Goal: Task Accomplishment & Management: Manage account settings

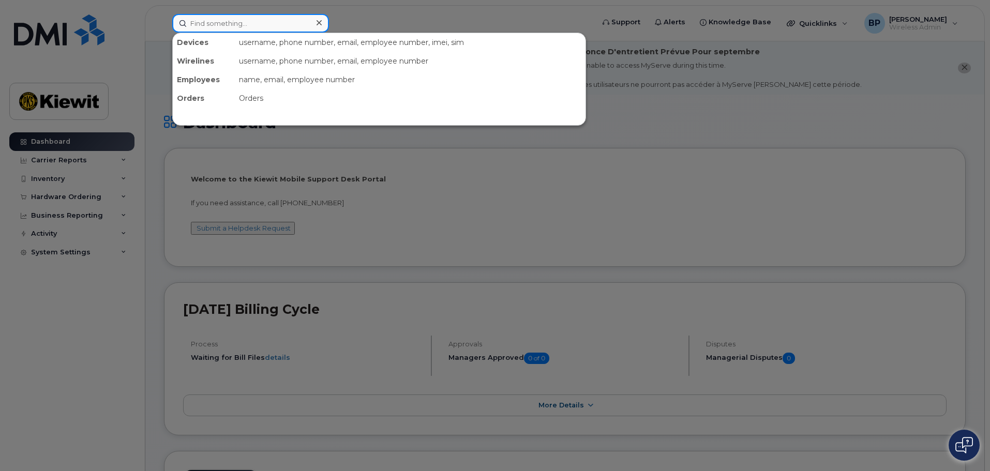
click at [220, 27] on input at bounding box center [250, 23] width 157 height 19
click at [231, 23] on input at bounding box center [250, 23] width 157 height 19
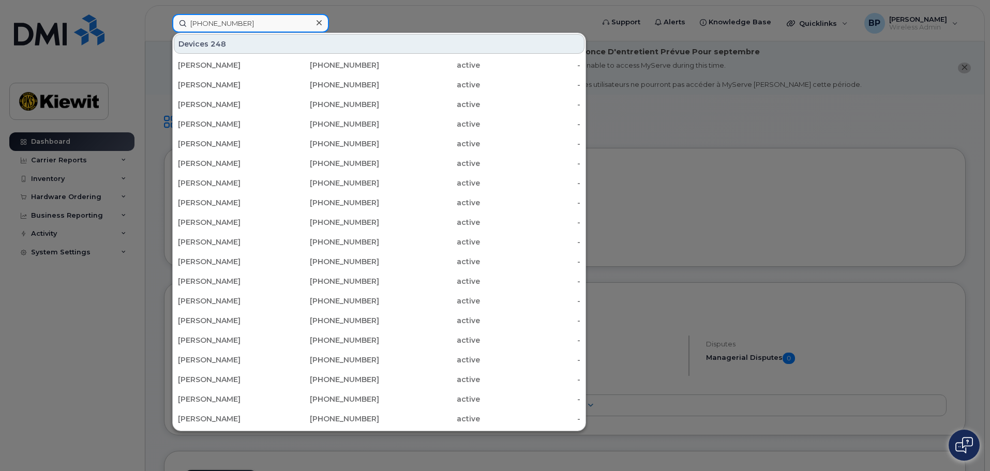
type input "361-385-0178"
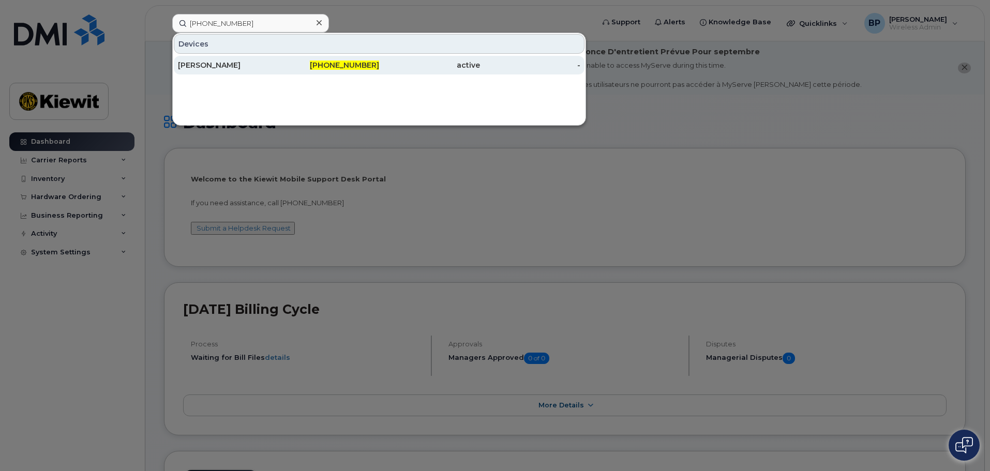
click at [223, 66] on div "[PERSON_NAME]" at bounding box center [228, 65] width 101 height 10
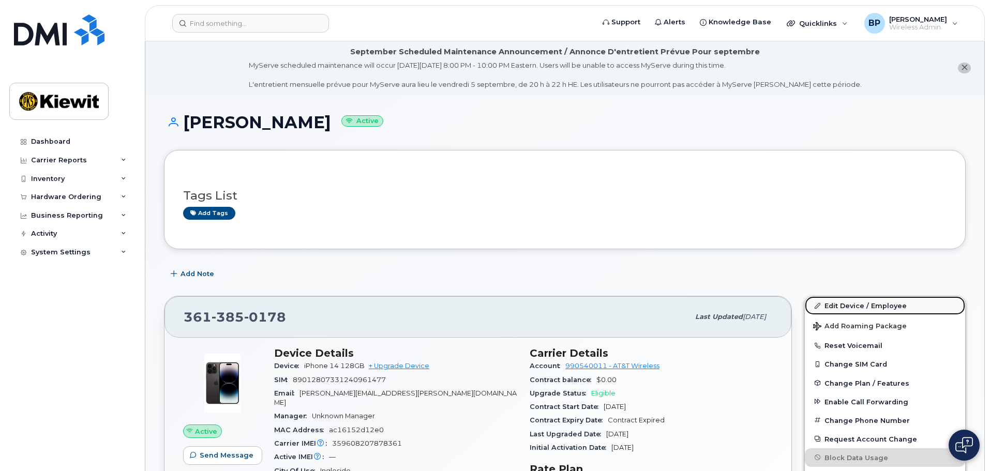
click at [849, 307] on link "Edit Device / Employee" at bounding box center [885, 305] width 160 height 19
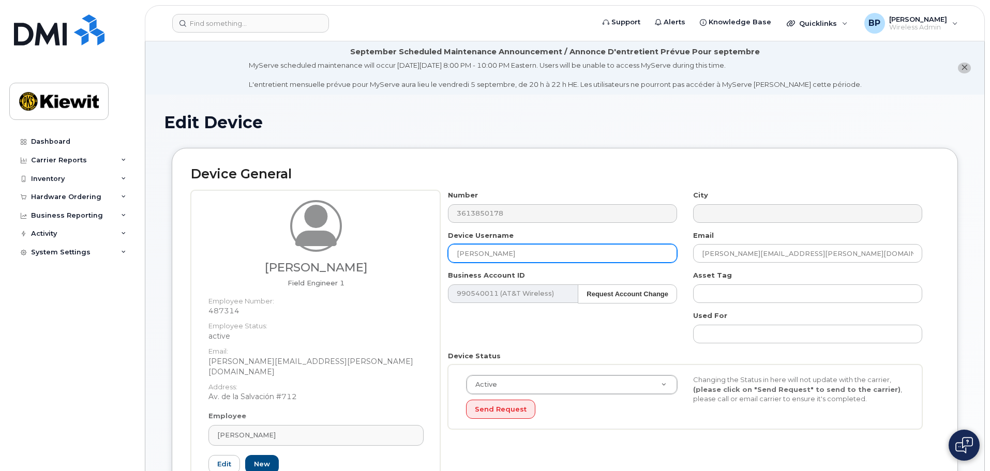
drag, startPoint x: 523, startPoint y: 253, endPoint x: 417, endPoint y: 247, distance: 106.2
click at [418, 247] on div "Edgar Cruz Field Engineer 1 Employee Number: 487314 Employee Status: active Ema…" at bounding box center [565, 351] width 748 height 323
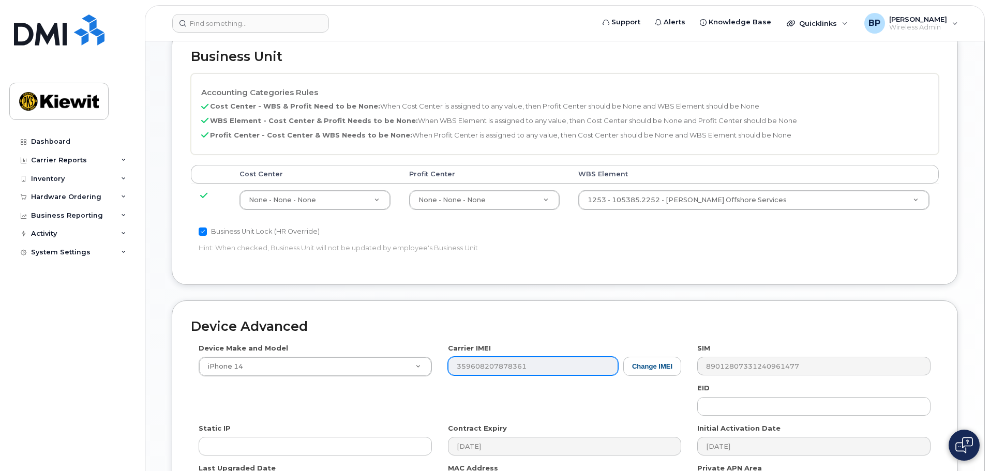
scroll to position [645, 0]
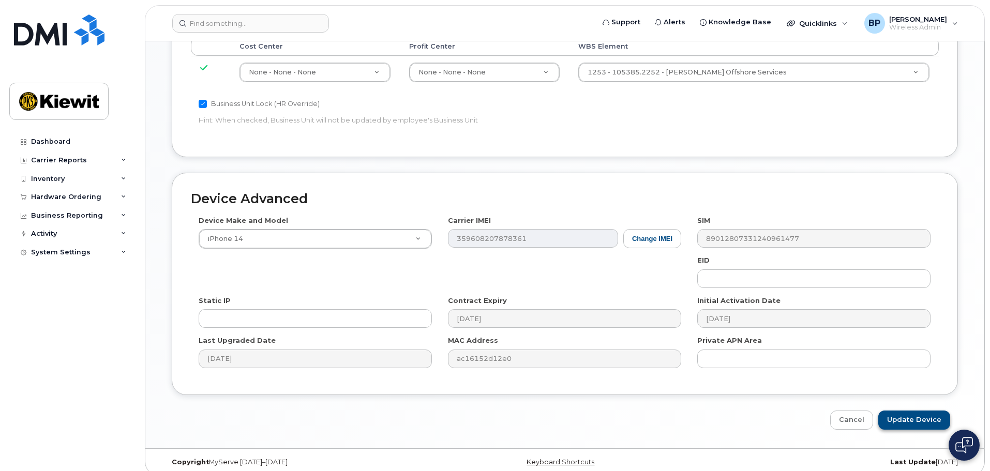
type input "Edgar Cruz"
click at [910, 411] on input "Update Device" at bounding box center [915, 420] width 72 height 19
type input "Saving..."
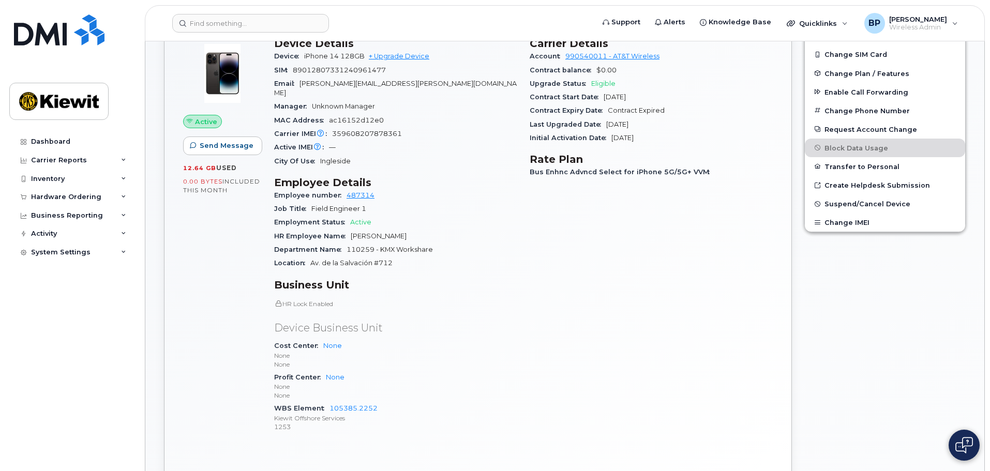
scroll to position [310, 0]
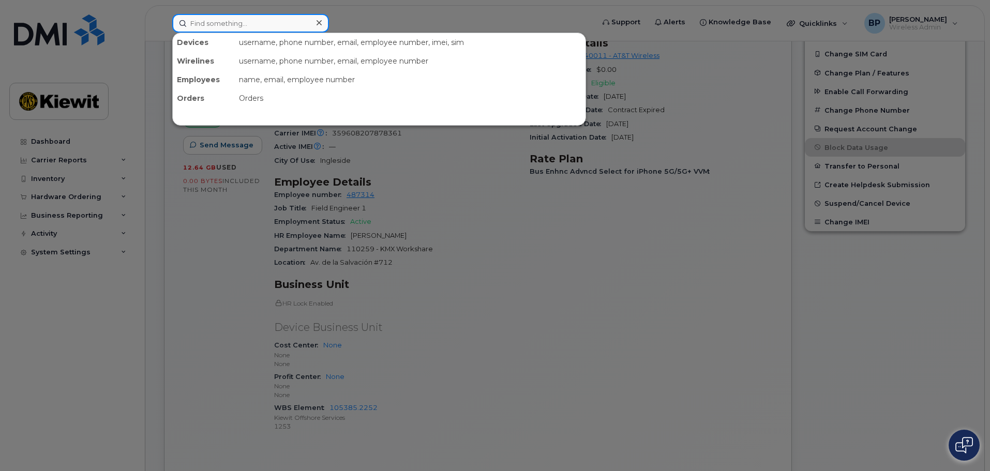
drag, startPoint x: 270, startPoint y: 26, endPoint x: 121, endPoint y: 9, distance: 150.5
click at [164, 14] on div "Devices username, phone number, email, employee number, imei, sim Wirelines use…" at bounding box center [380, 23] width 432 height 19
drag, startPoint x: 223, startPoint y: 23, endPoint x: 218, endPoint y: 27, distance: 6.3
click at [223, 23] on input at bounding box center [250, 23] width 157 height 19
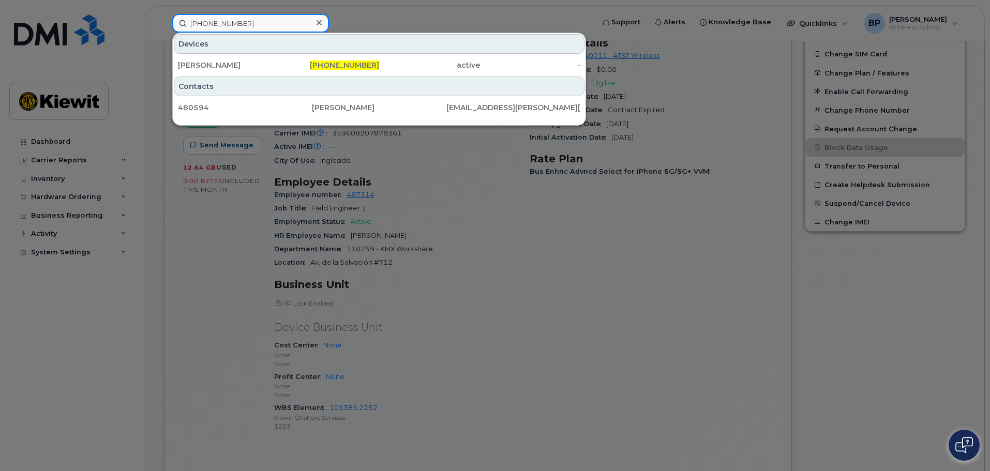
type input "480-594-6012"
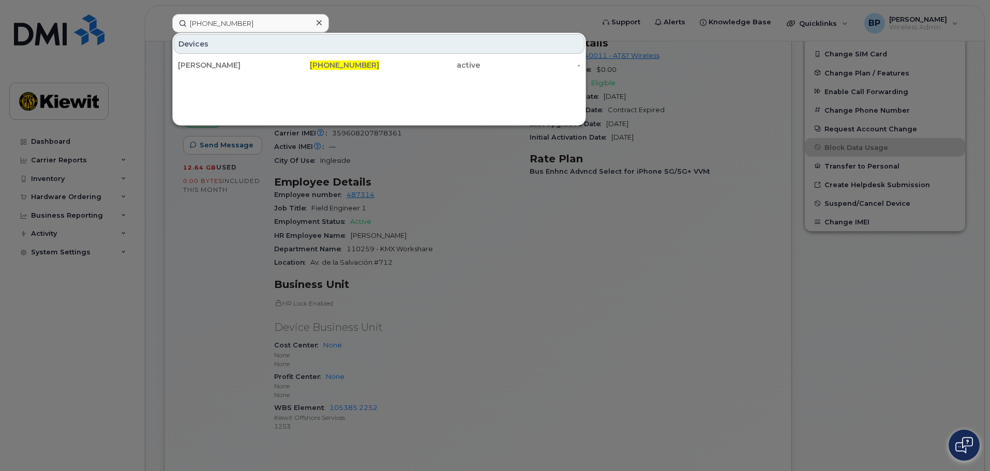
drag, startPoint x: 195, startPoint y: 67, endPoint x: 199, endPoint y: 77, distance: 10.2
click at [195, 67] on div "BENNY CRUZ" at bounding box center [228, 65] width 101 height 10
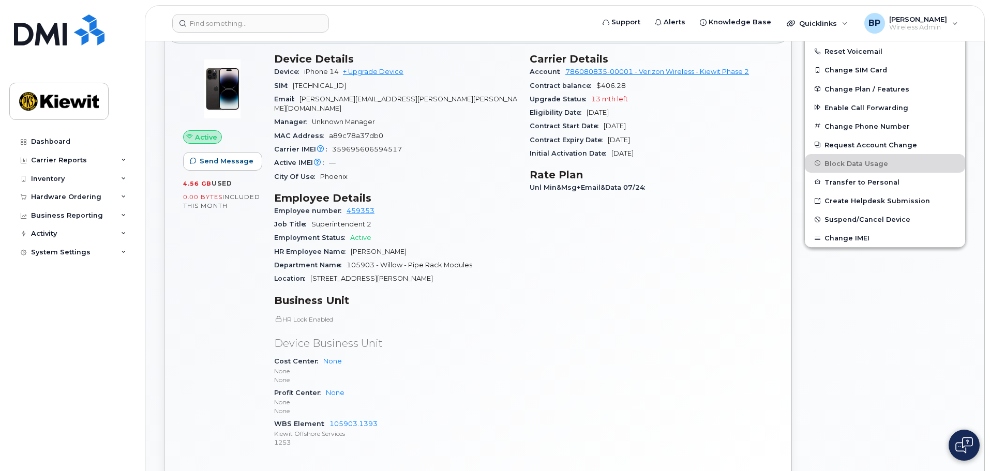
scroll to position [310, 0]
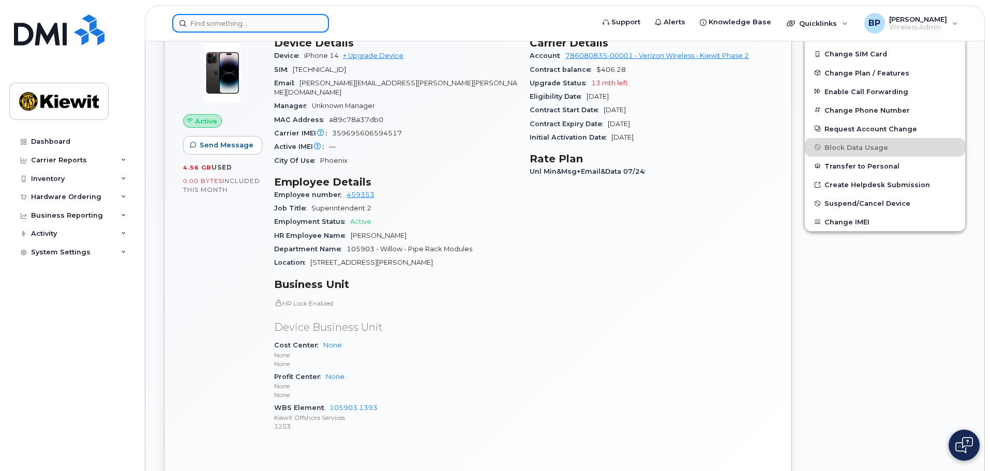
click at [250, 17] on input at bounding box center [250, 23] width 157 height 19
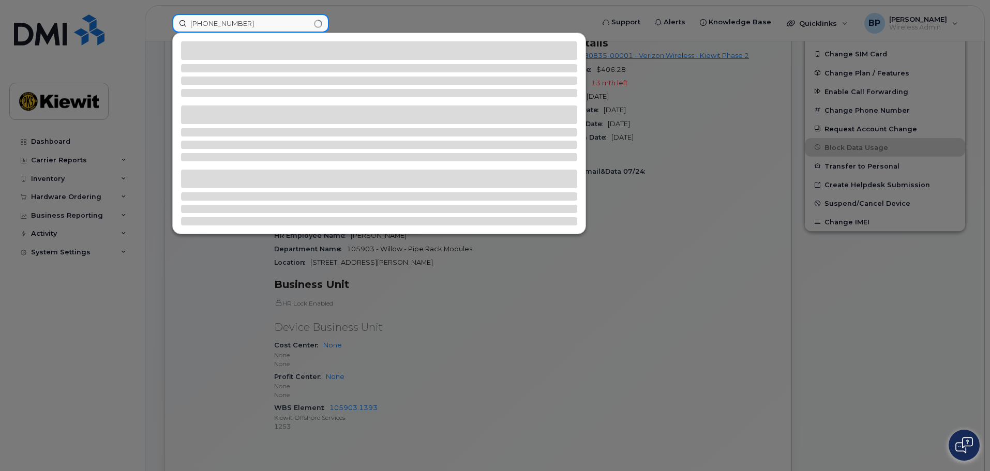
type input "402-650-5018"
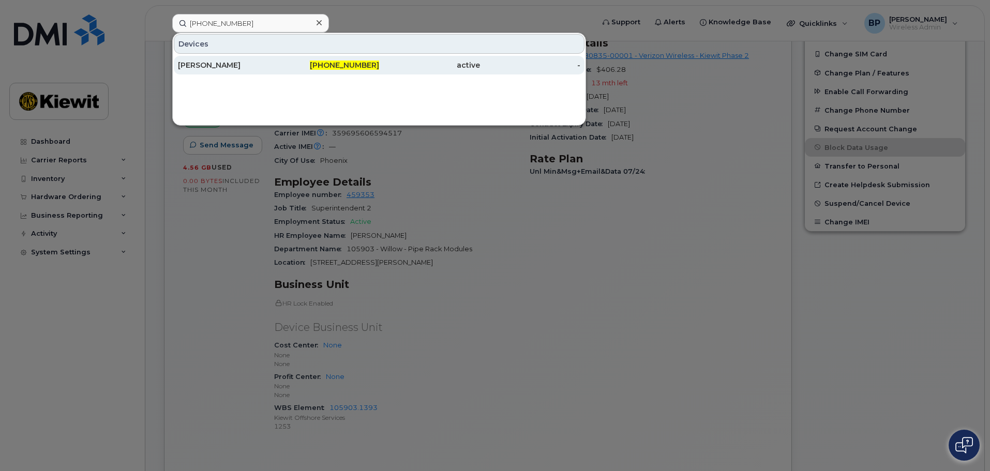
click at [231, 68] on div "KARLA ESTRADA" at bounding box center [228, 65] width 101 height 10
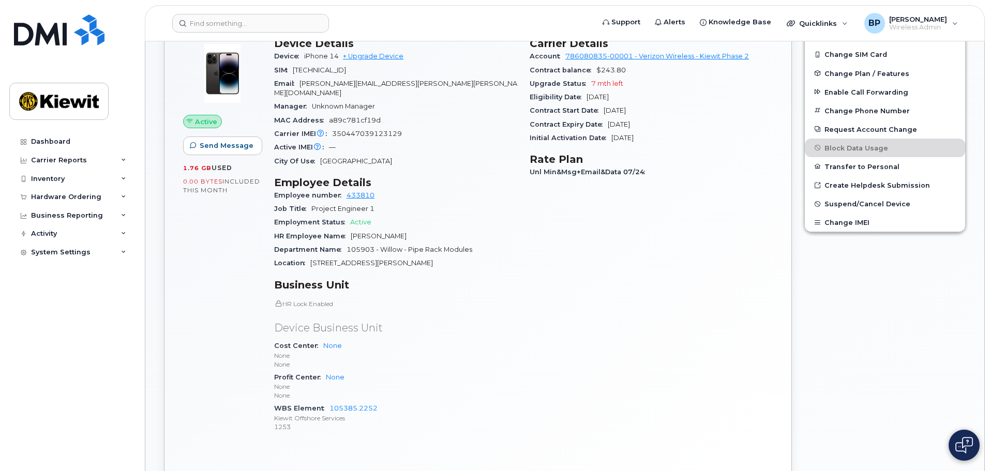
scroll to position [310, 0]
click at [238, 22] on input at bounding box center [250, 23] width 157 height 19
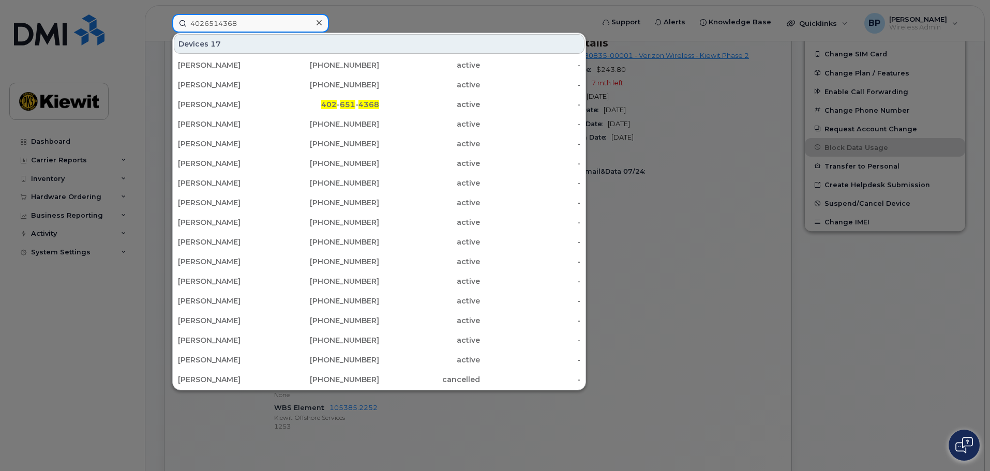
type input "4026514368"
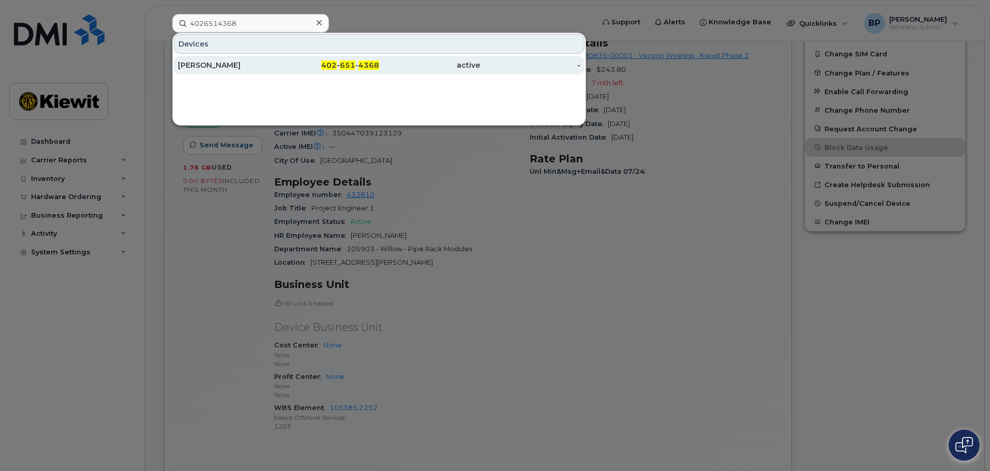
click at [206, 67] on div "Tom Kinsella" at bounding box center [228, 65] width 101 height 10
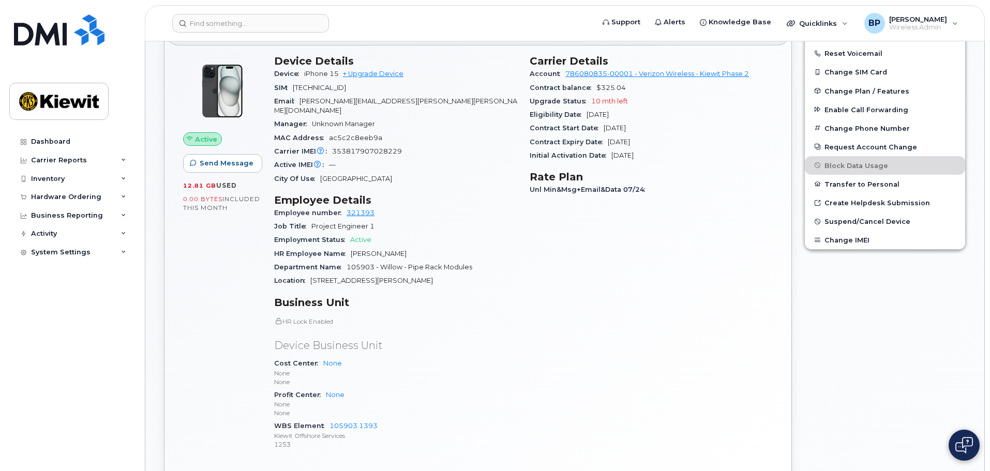
scroll to position [310, 0]
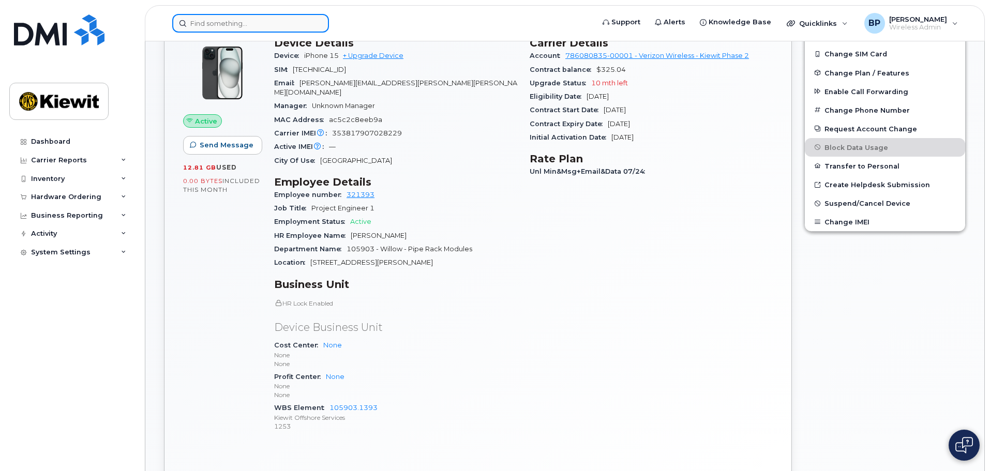
click at [222, 25] on input at bounding box center [250, 23] width 157 height 19
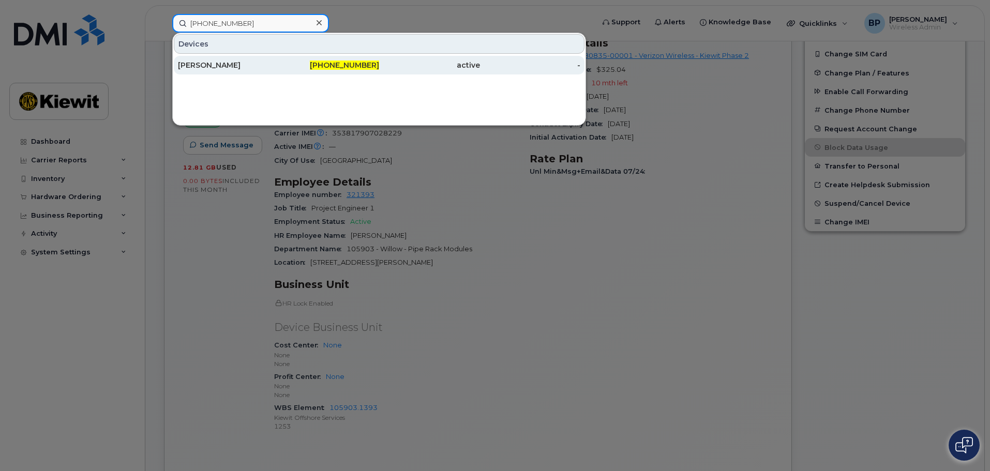
type input "[PHONE_NUMBER]"
click at [197, 65] on div "[PERSON_NAME]" at bounding box center [228, 65] width 101 height 10
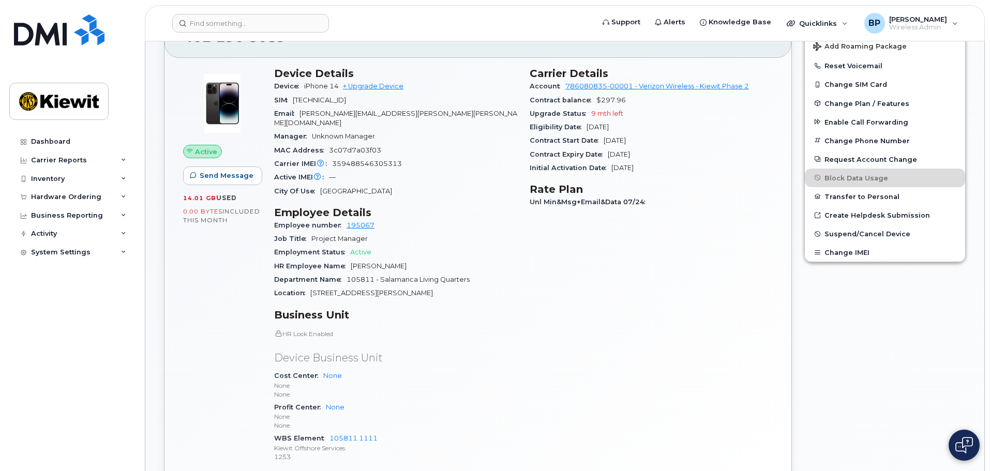
scroll to position [310, 0]
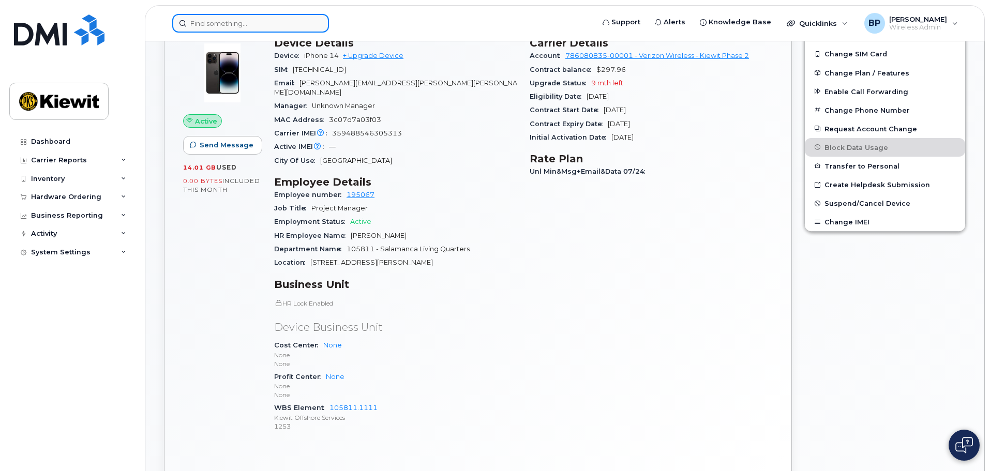
click at [213, 21] on input at bounding box center [250, 23] width 157 height 19
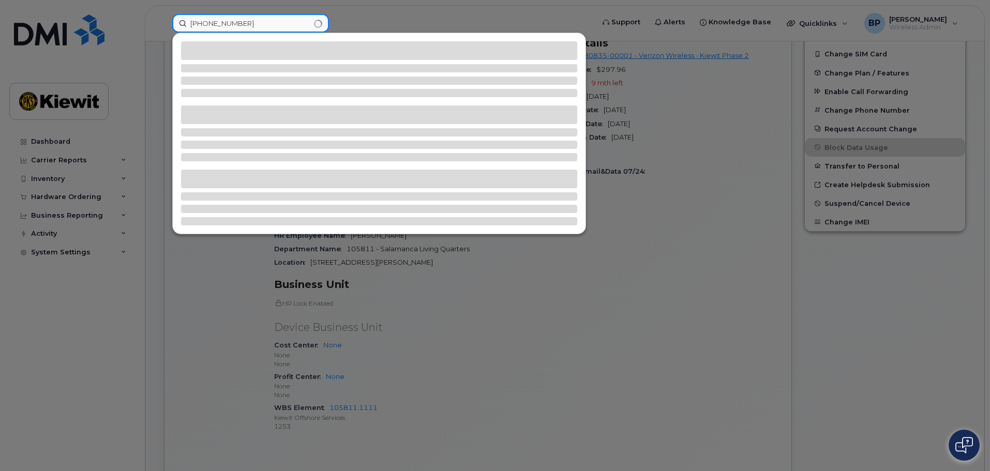
type input "361-677-1269"
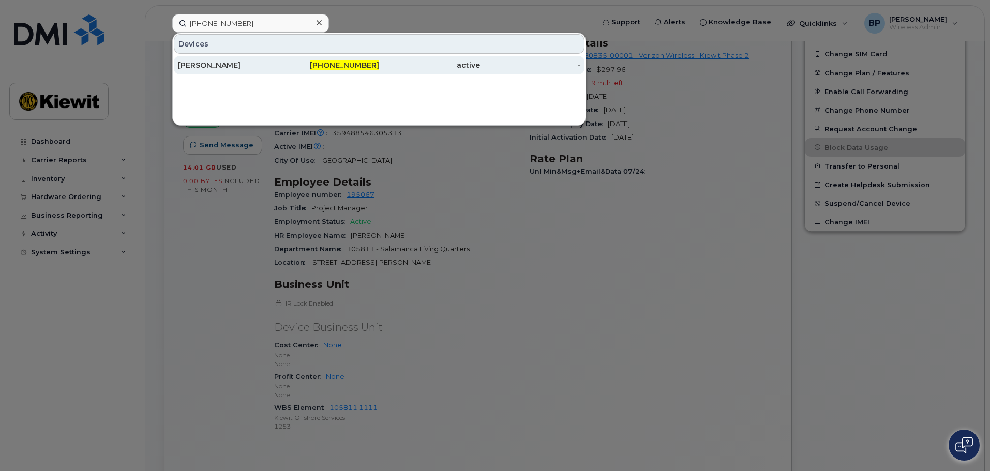
click at [218, 64] on div "[PERSON_NAME]" at bounding box center [228, 65] width 101 height 10
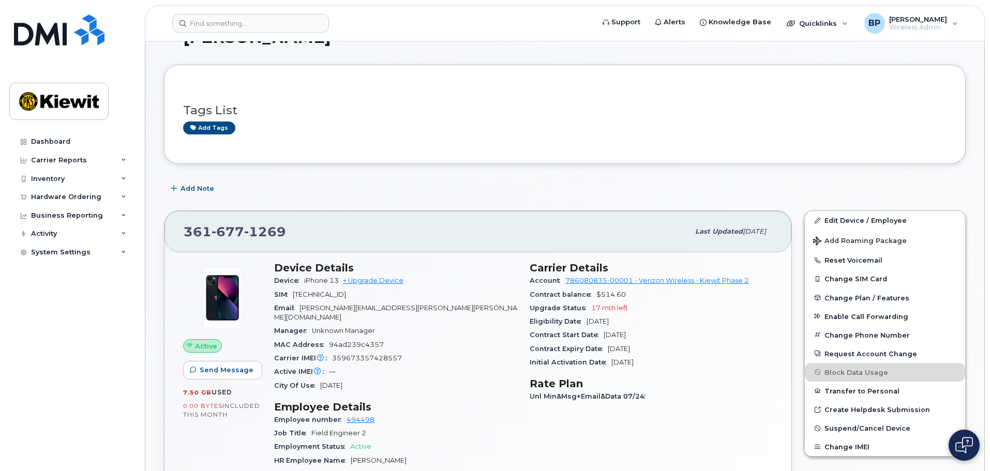
scroll to position [103, 0]
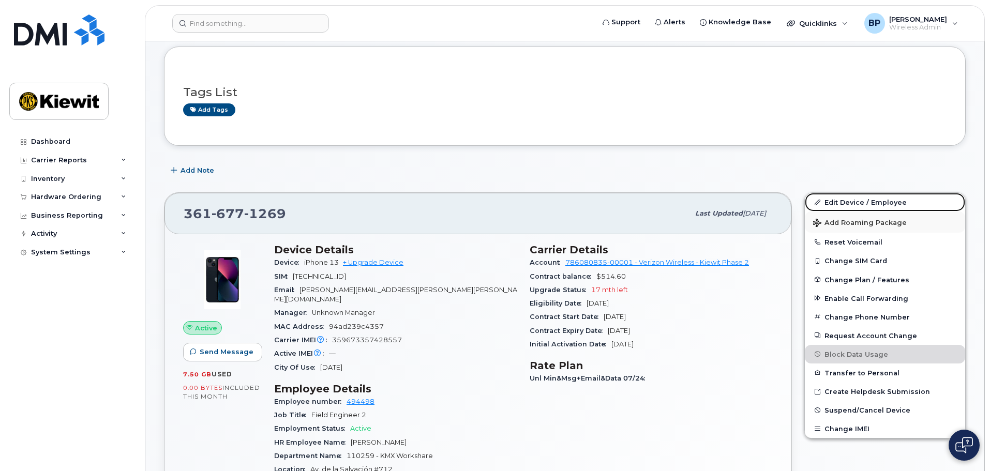
drag, startPoint x: 849, startPoint y: 201, endPoint x: 833, endPoint y: 214, distance: 19.9
click at [849, 201] on link "Edit Device / Employee" at bounding box center [885, 202] width 160 height 19
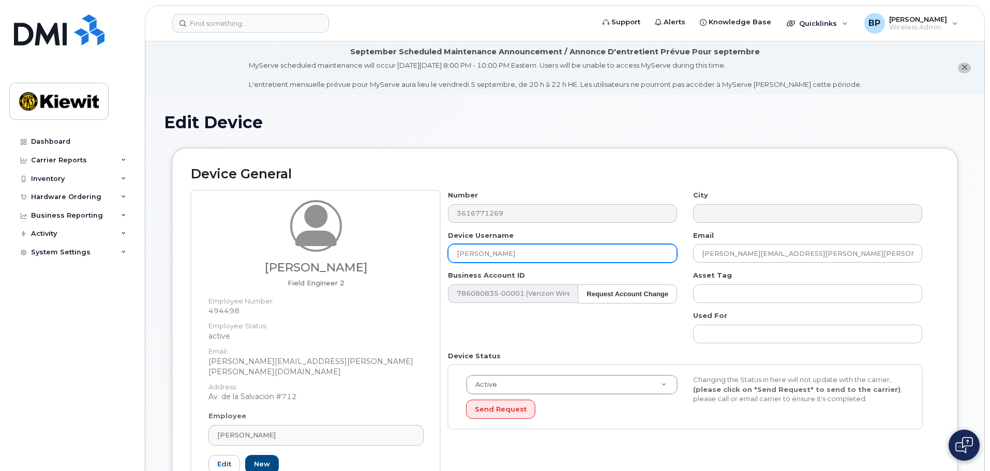
drag, startPoint x: 518, startPoint y: 254, endPoint x: 433, endPoint y: 247, distance: 86.2
click at [433, 247] on div "Kevin Alfredo Chung Field Engineer 2 Employee Number: 494498 Employee Status: a…" at bounding box center [565, 351] width 748 height 323
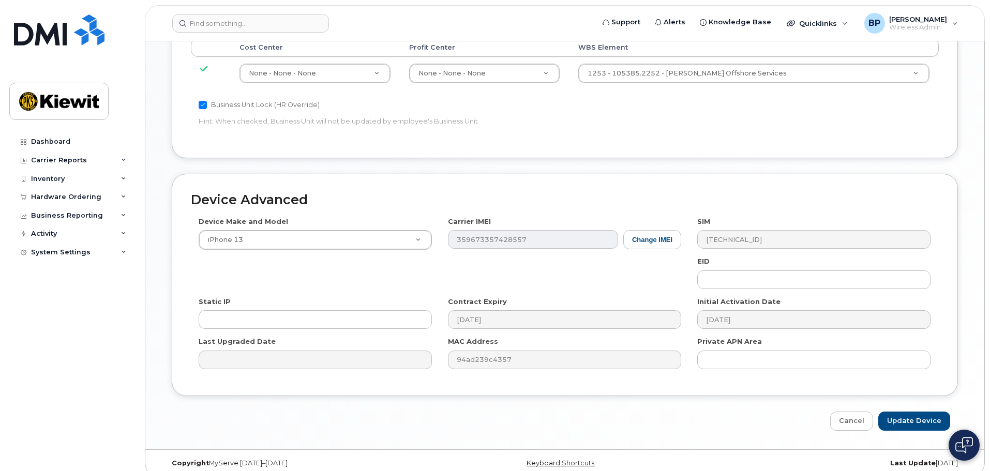
scroll to position [645, 0]
type input "Kevin Chung"
click at [910, 411] on input "Update Device" at bounding box center [915, 420] width 72 height 19
type input "Saving..."
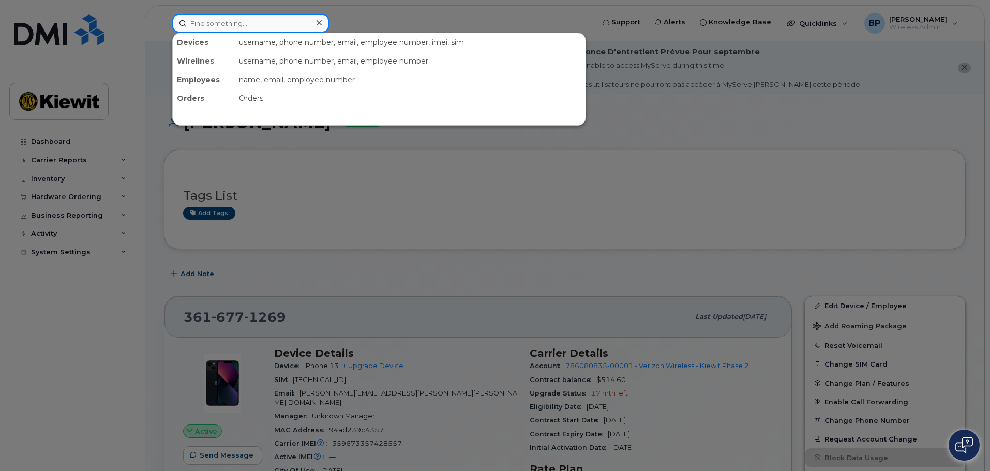
click at [256, 22] on input at bounding box center [250, 23] width 157 height 19
click at [204, 25] on input at bounding box center [250, 23] width 157 height 19
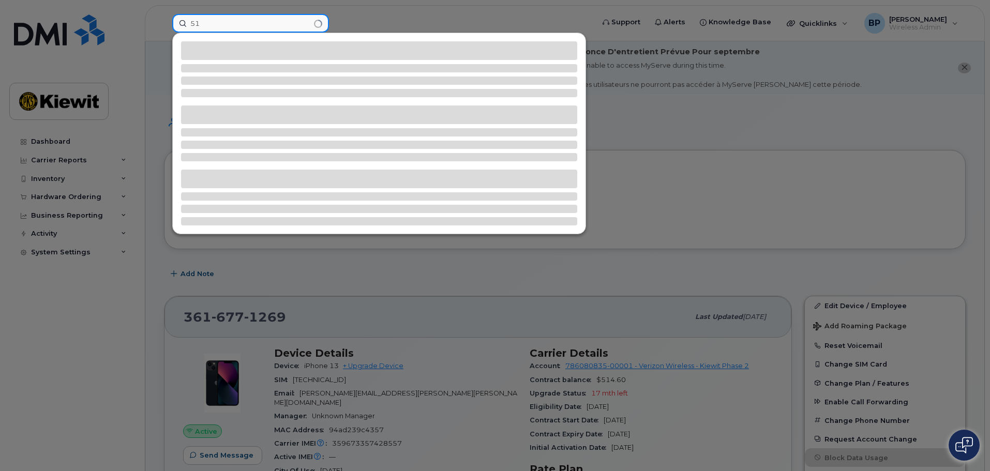
type input "5"
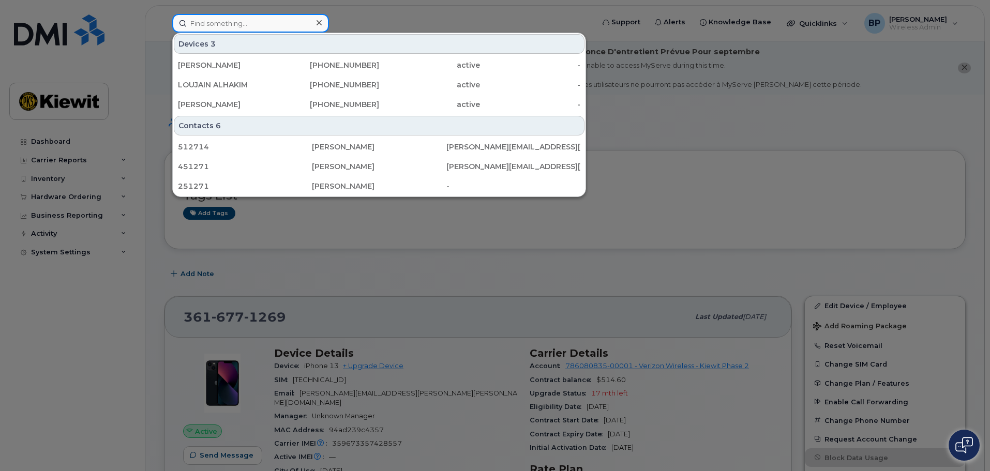
click at [219, 21] on input at bounding box center [250, 23] width 157 height 19
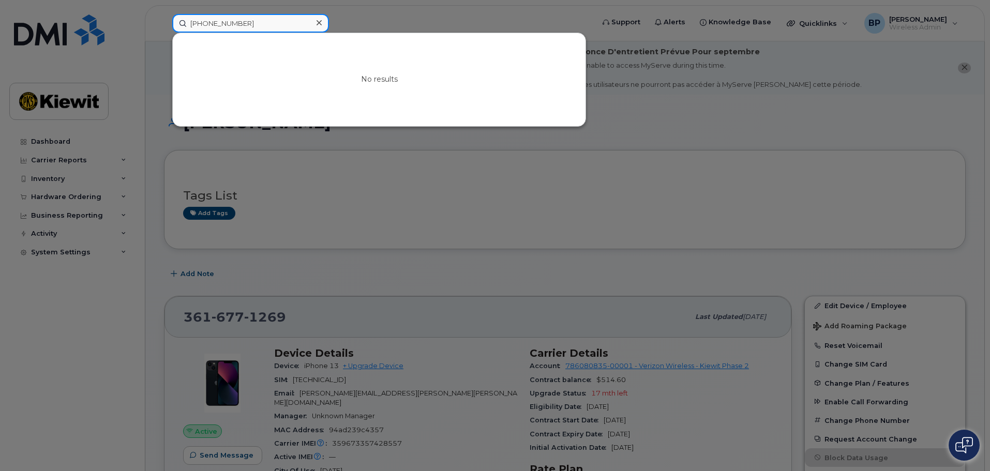
drag, startPoint x: 248, startPoint y: 24, endPoint x: 123, endPoint y: 10, distance: 125.9
click at [164, 14] on div "361-443-087 No results" at bounding box center [380, 23] width 432 height 19
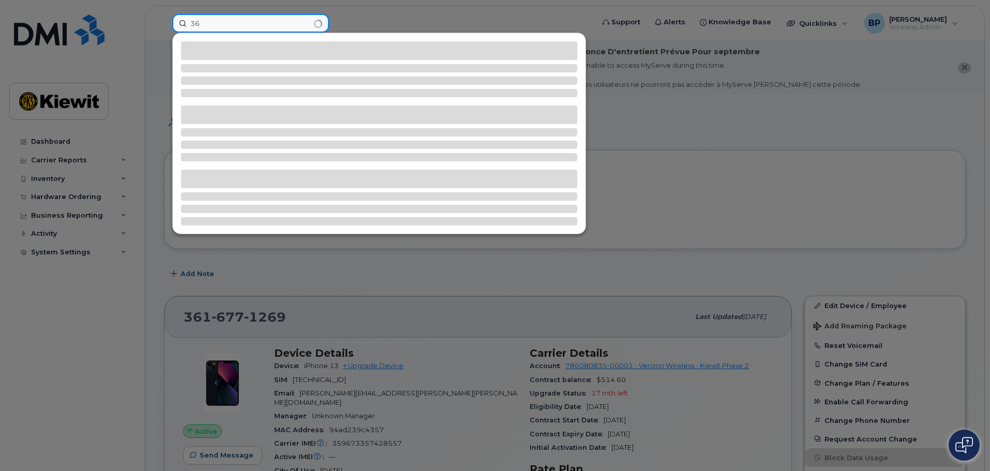
type input "3"
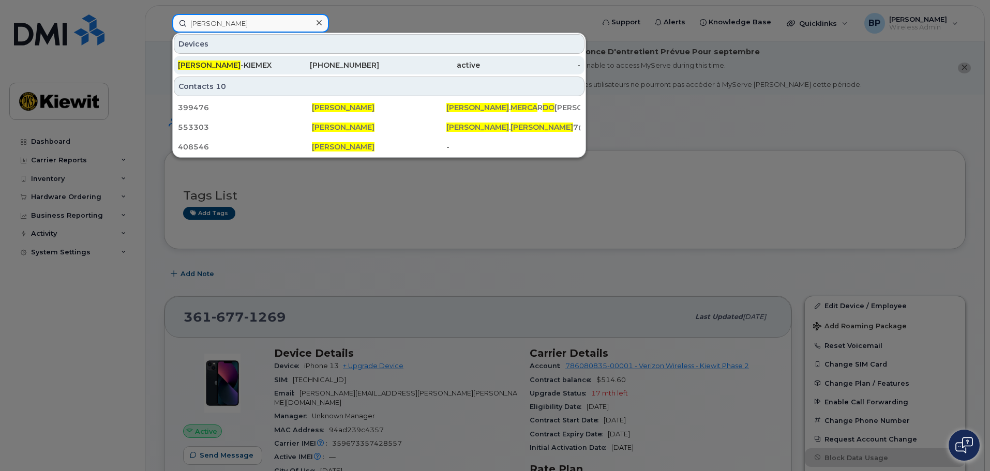
type input "jose mercado"
click at [213, 61] on span "JOSE MERCADO" at bounding box center [209, 65] width 63 height 9
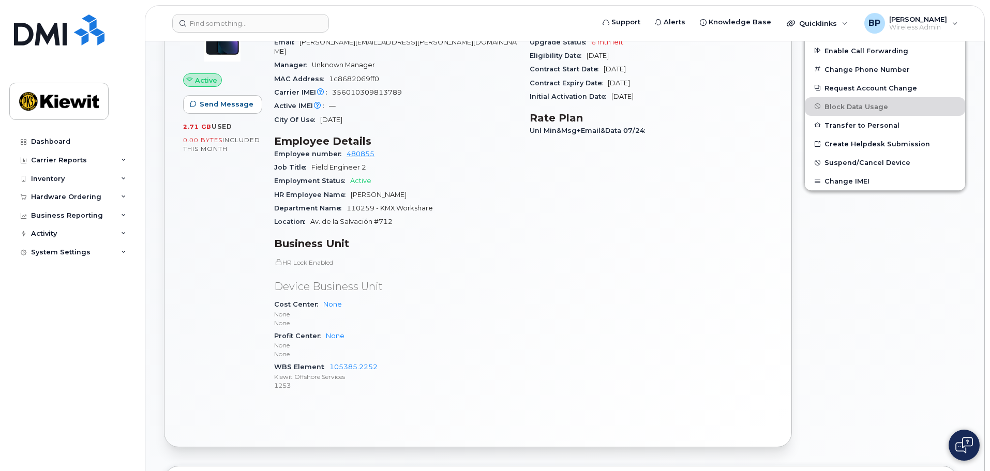
scroll to position [362, 0]
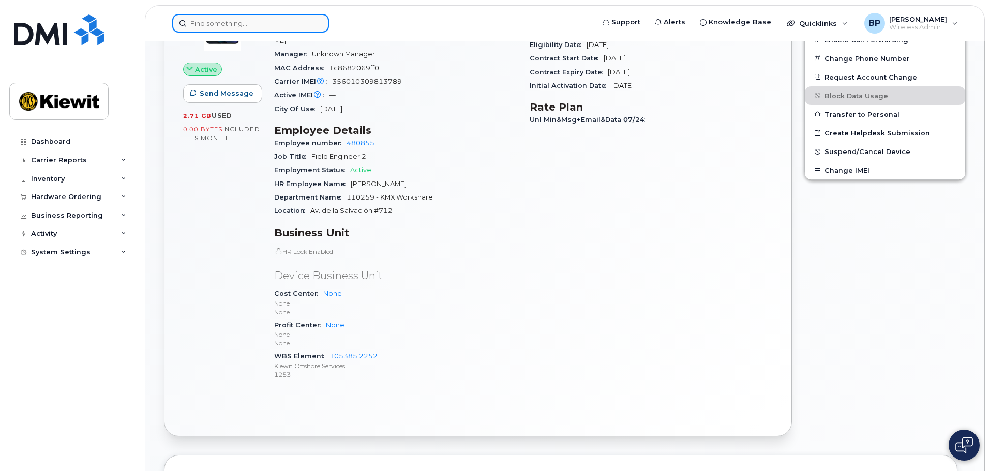
click at [236, 24] on input at bounding box center [250, 23] width 157 height 19
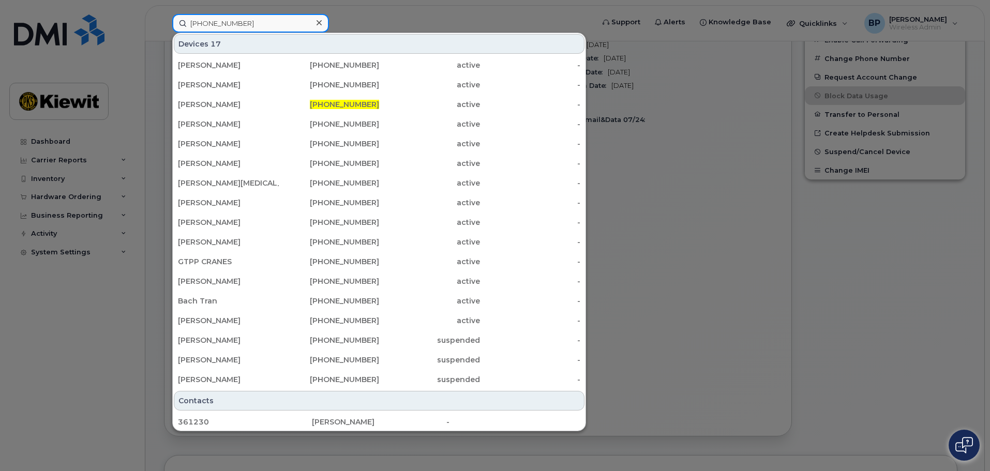
type input "361-230-1575"
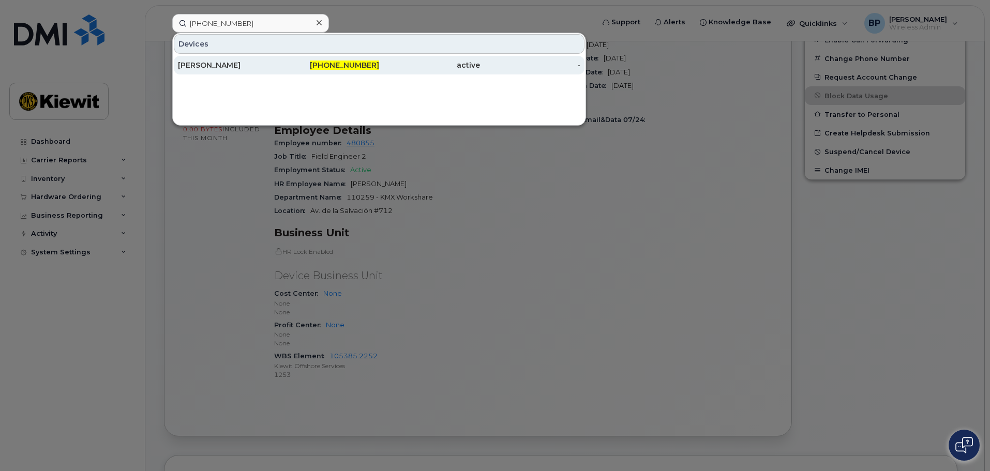
click at [185, 63] on div "[PERSON_NAME]" at bounding box center [228, 65] width 101 height 10
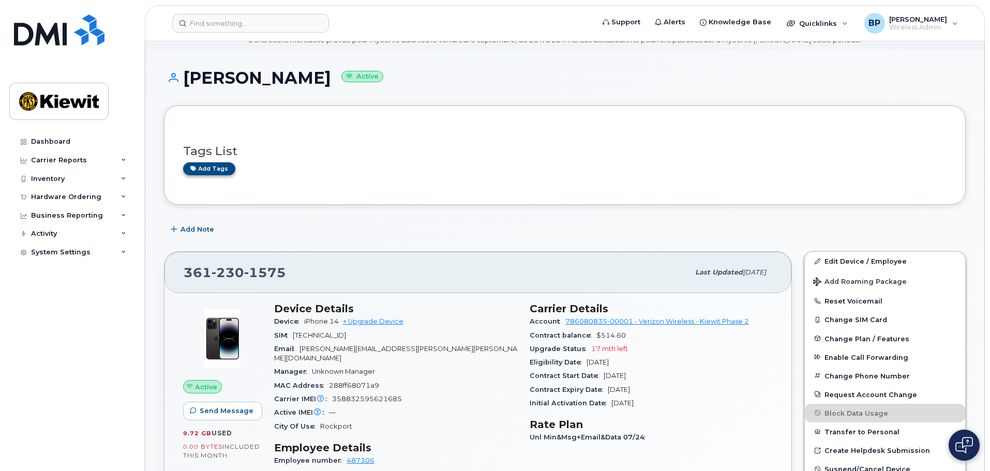
scroll to position [42, 0]
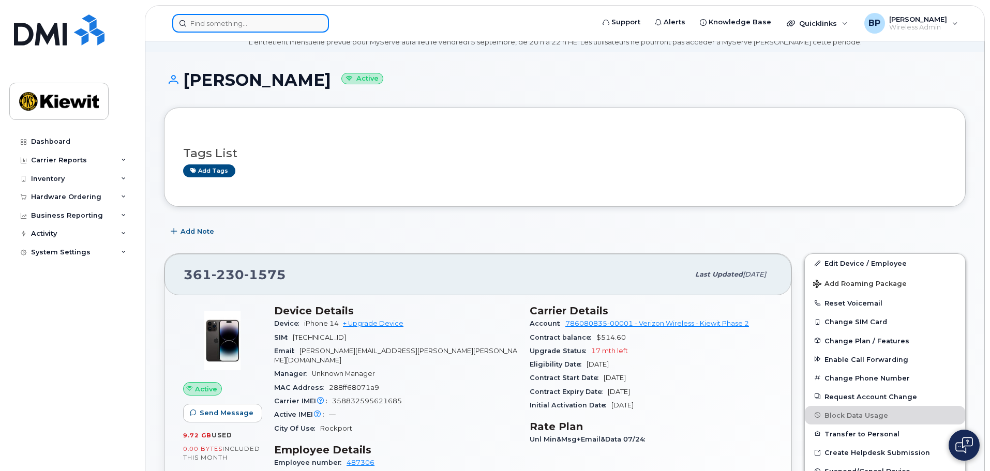
click at [246, 25] on input at bounding box center [250, 23] width 157 height 19
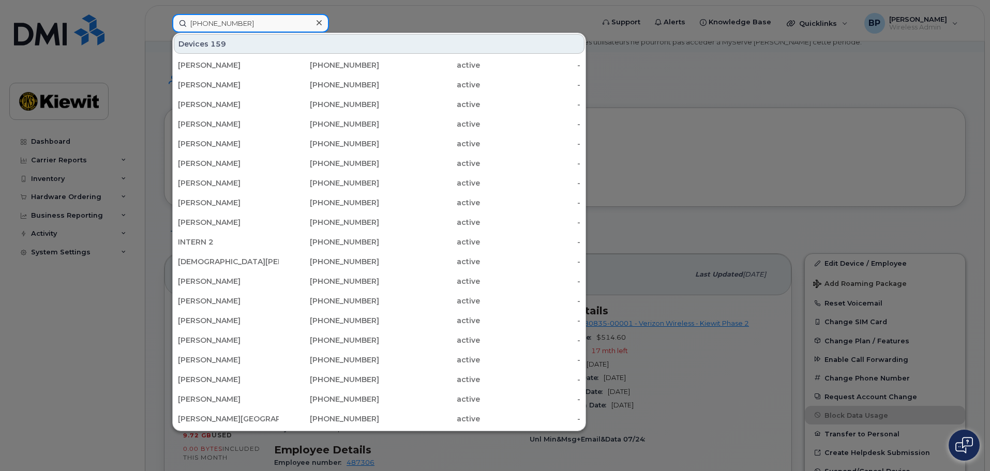
type input "[PHONE_NUMBER]"
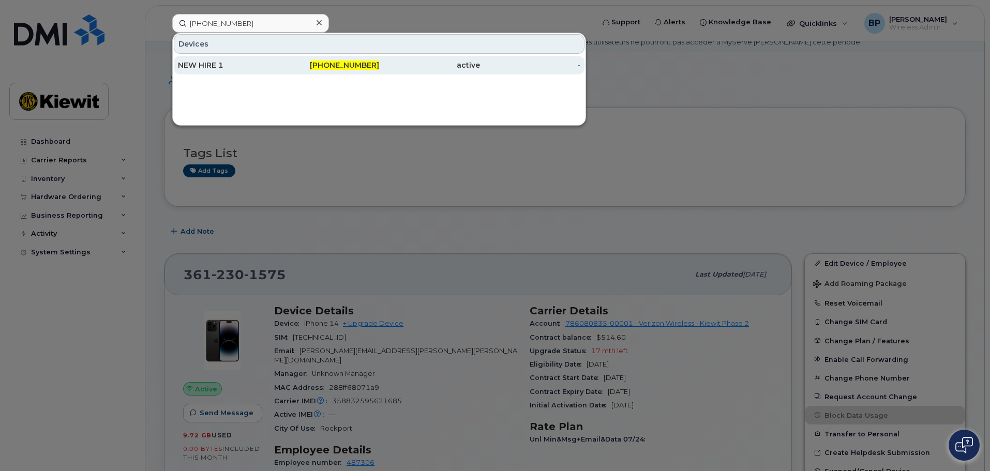
click at [199, 66] on div "NEW HIRE 1" at bounding box center [228, 65] width 101 height 10
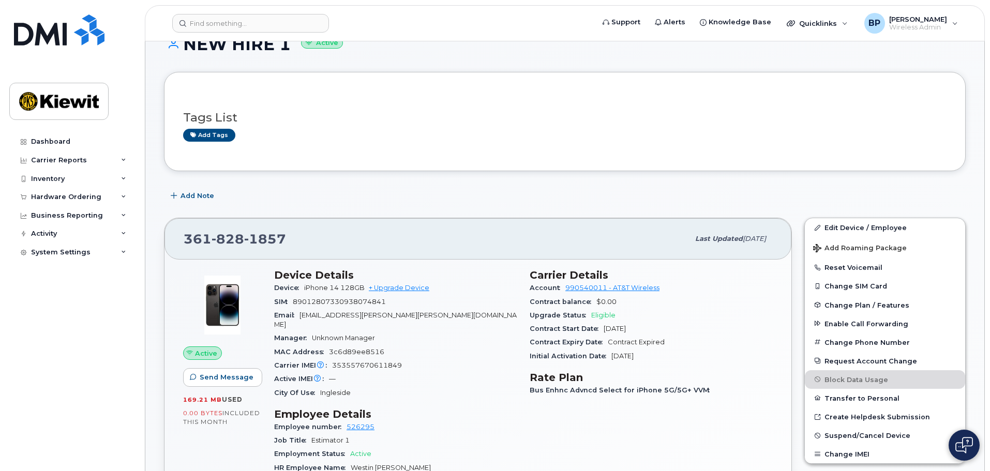
scroll to position [103, 0]
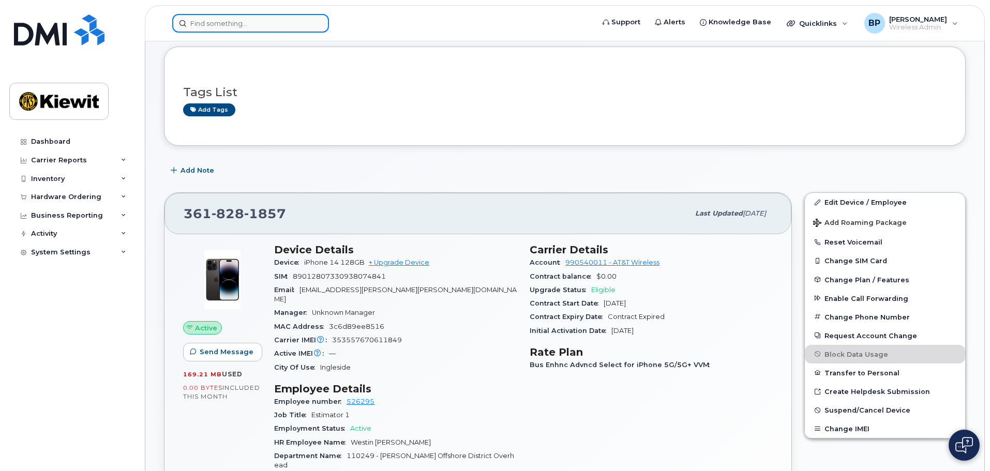
click at [233, 24] on input at bounding box center [250, 23] width 157 height 19
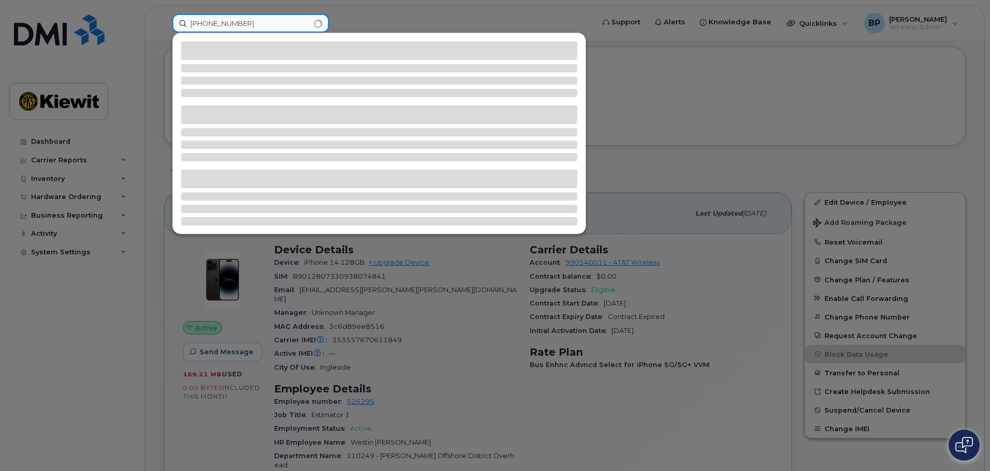
type input "361-828-1847"
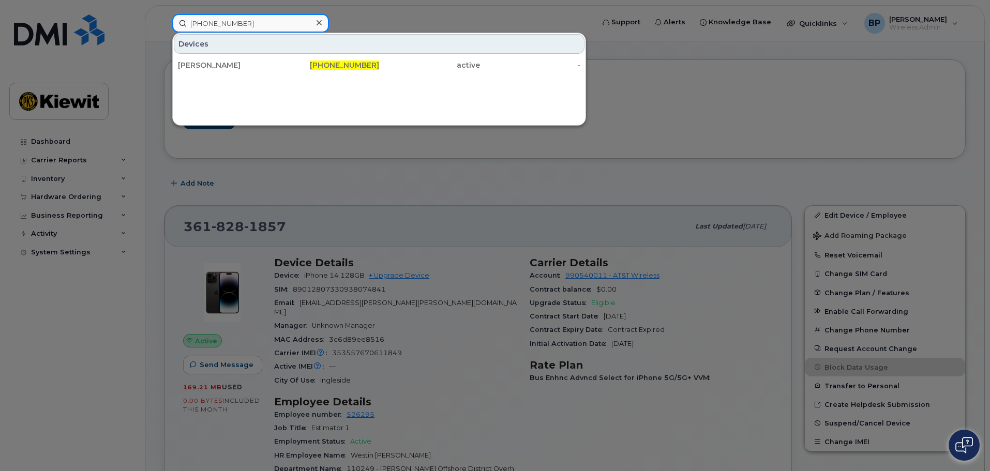
scroll to position [52, 0]
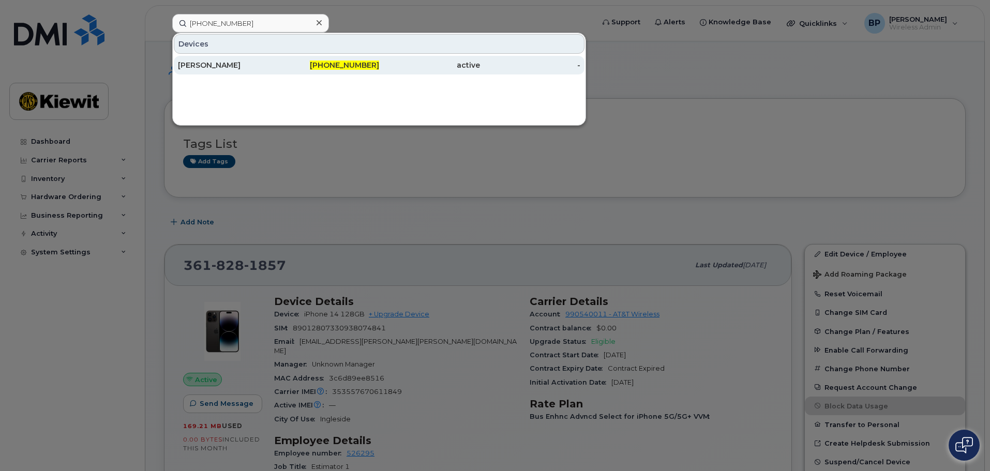
drag, startPoint x: 242, startPoint y: 63, endPoint x: 236, endPoint y: 63, distance: 6.2
click at [242, 63] on div "PIPER BLACKBURN" at bounding box center [228, 65] width 101 height 10
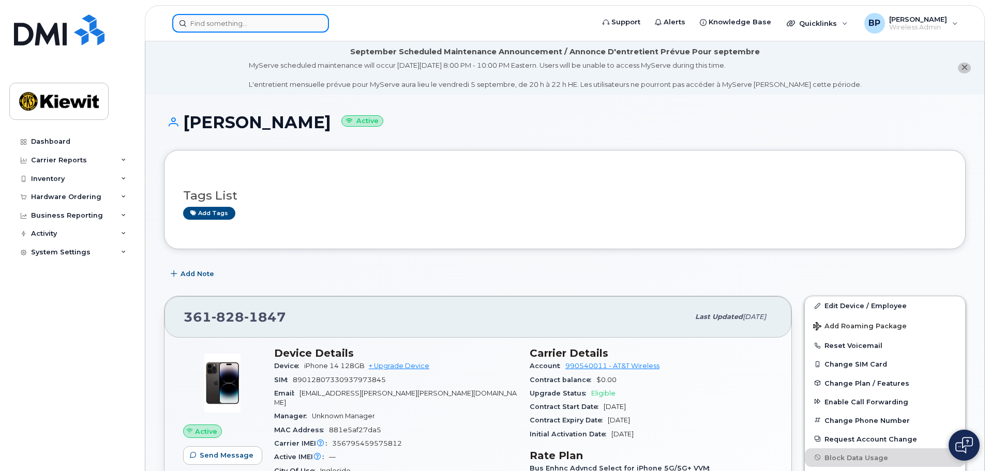
click at [247, 29] on input at bounding box center [250, 23] width 157 height 19
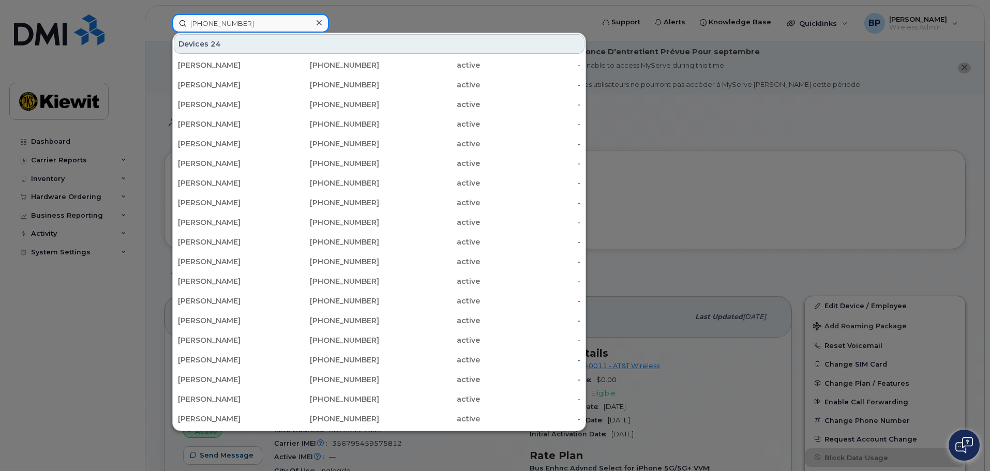
type input "402-510-5084"
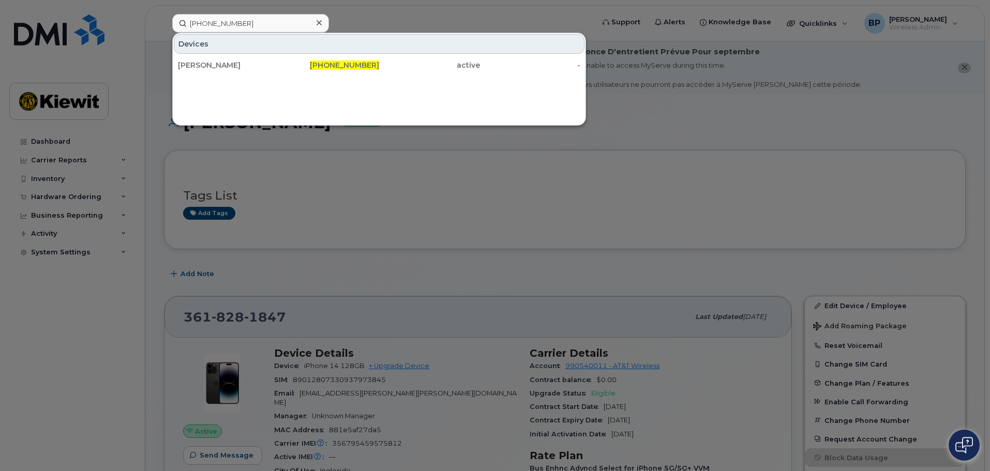
drag, startPoint x: 221, startPoint y: 64, endPoint x: 246, endPoint y: 115, distance: 57.6
click at [221, 64] on div "ZACHARY BECKMAN" at bounding box center [228, 65] width 101 height 10
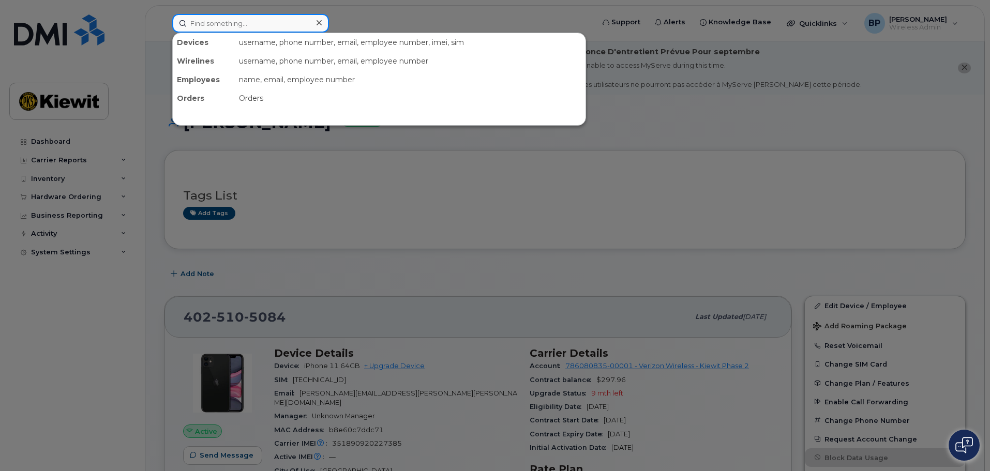
click at [238, 23] on input at bounding box center [250, 23] width 157 height 19
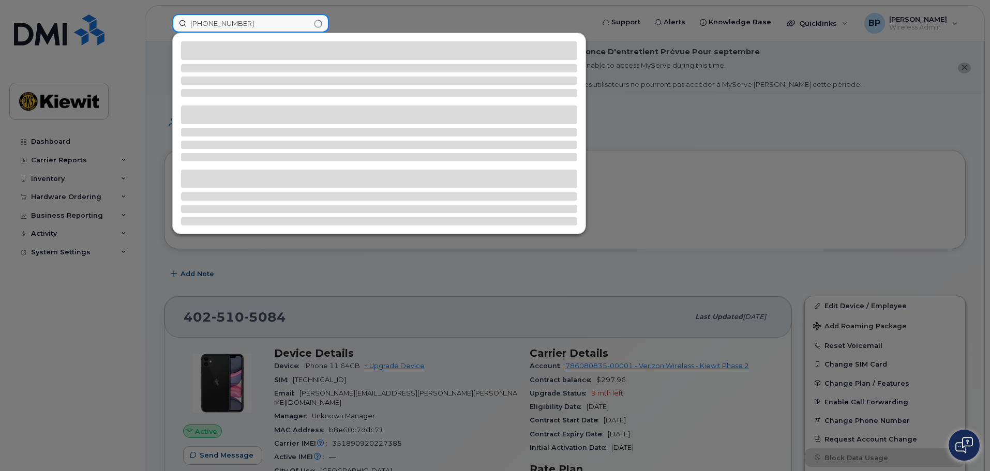
type input "361-563-6925"
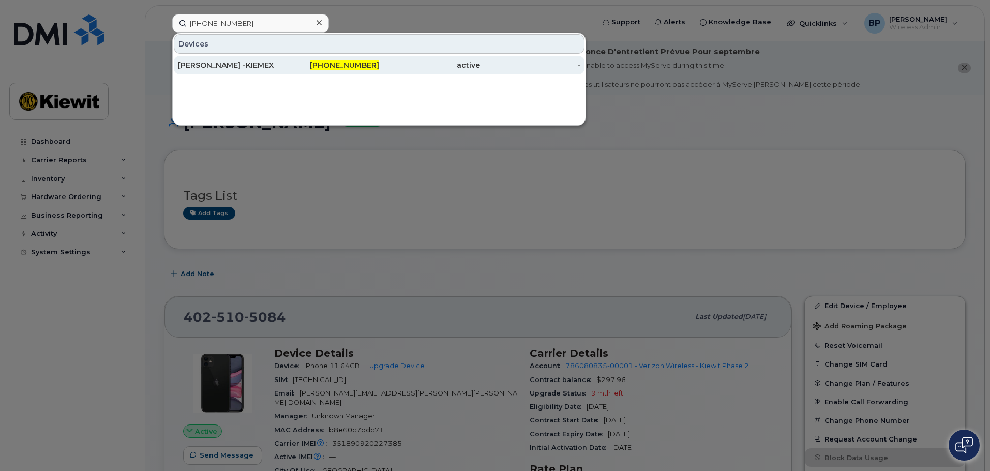
click at [226, 64] on div "IRVIN AVILES -KIEMEX" at bounding box center [228, 65] width 101 height 10
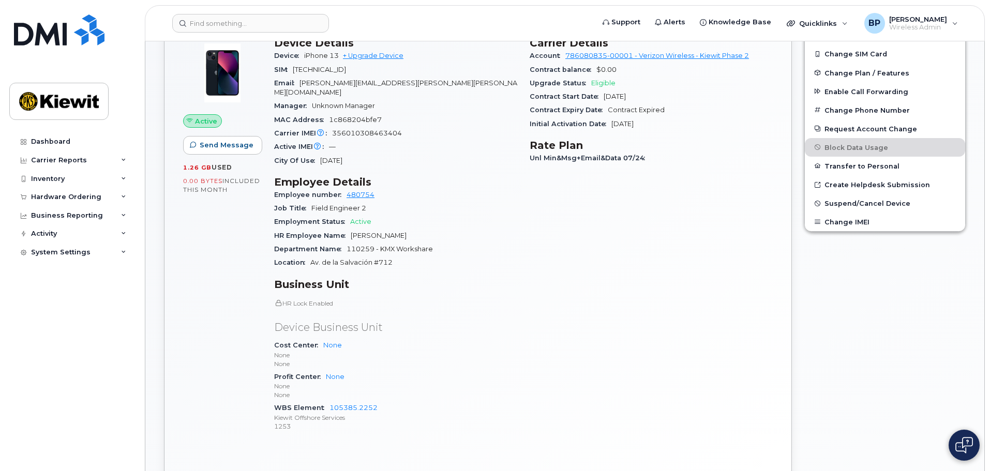
scroll to position [259, 0]
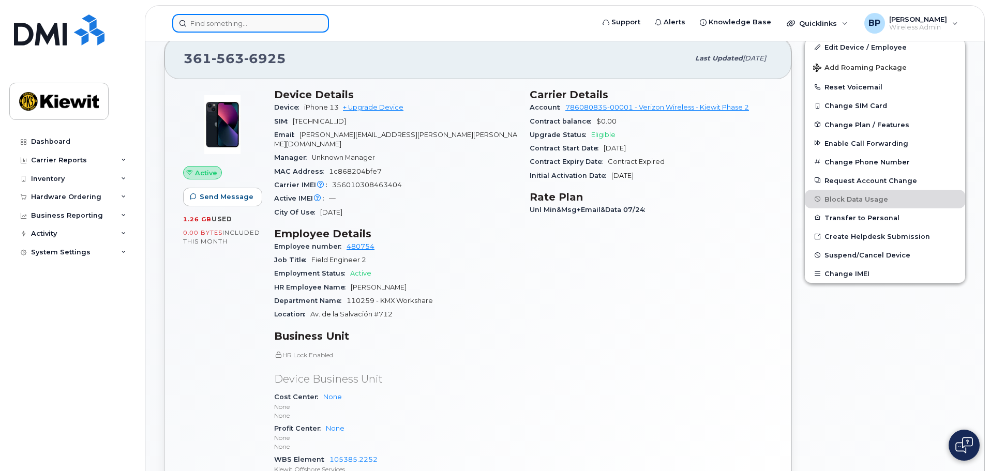
click at [247, 27] on input at bounding box center [250, 23] width 157 height 19
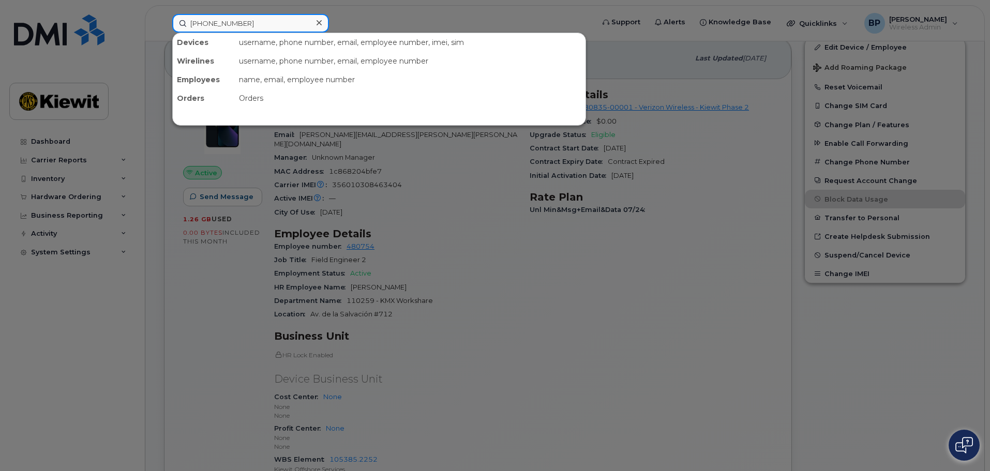
type input "[PHONE_NUMBER]"
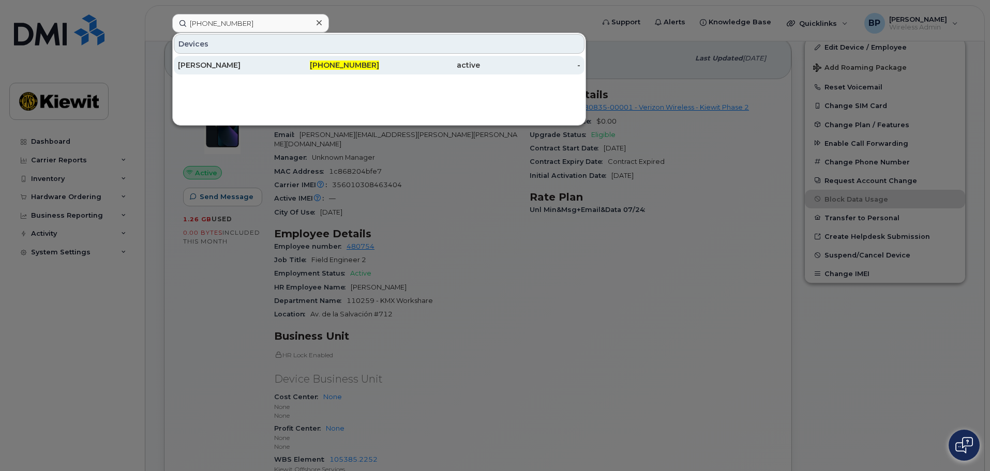
click at [203, 63] on div "[PERSON_NAME]" at bounding box center [228, 65] width 101 height 10
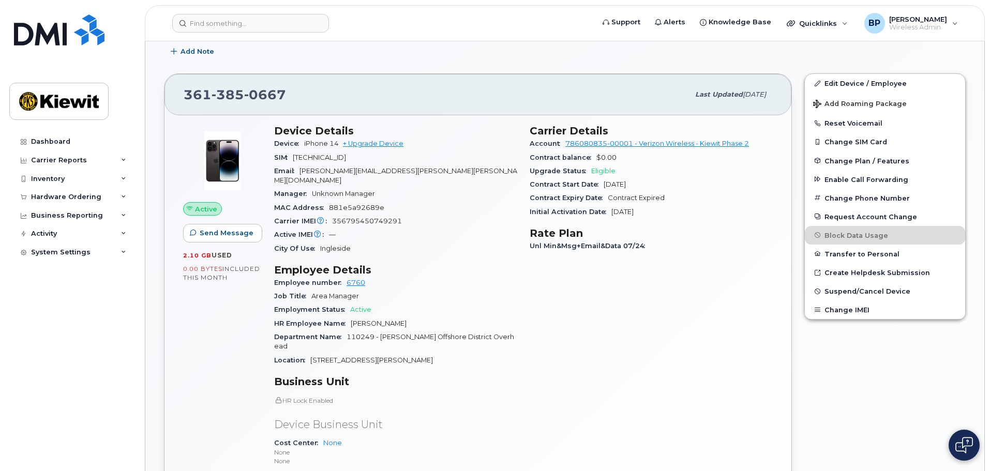
scroll to position [362, 0]
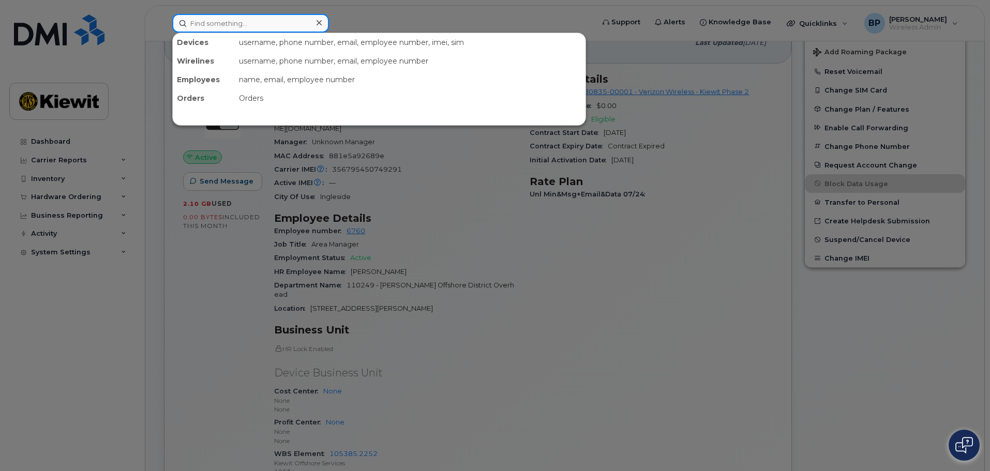
click at [260, 26] on input at bounding box center [250, 23] width 157 height 19
type input "3"
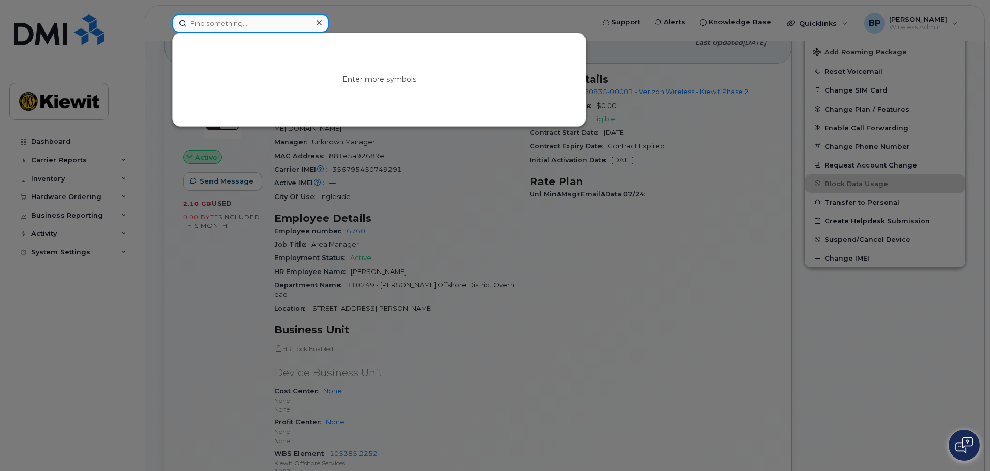
click at [231, 19] on input at bounding box center [250, 23] width 157 height 19
drag, startPoint x: 237, startPoint y: 22, endPoint x: 160, endPoint y: 24, distance: 77.1
click at [164, 24] on div "703843233 No results" at bounding box center [380, 23] width 432 height 19
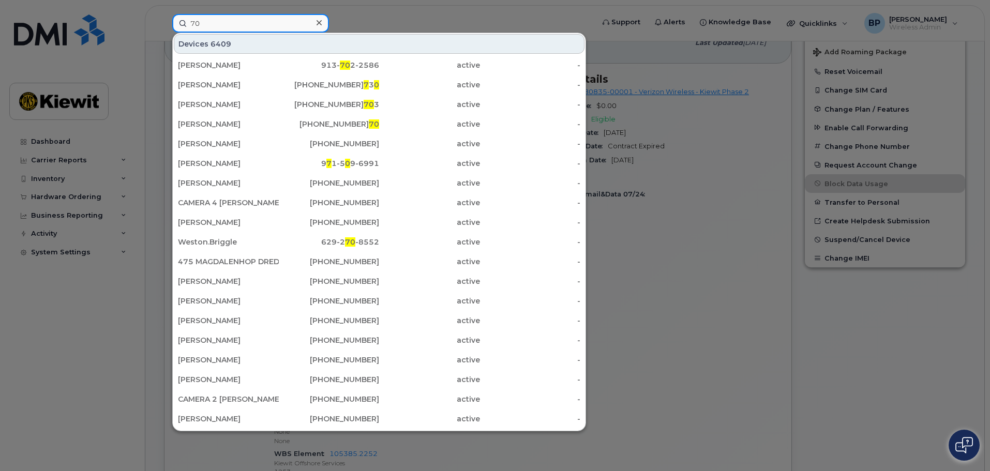
type input "7"
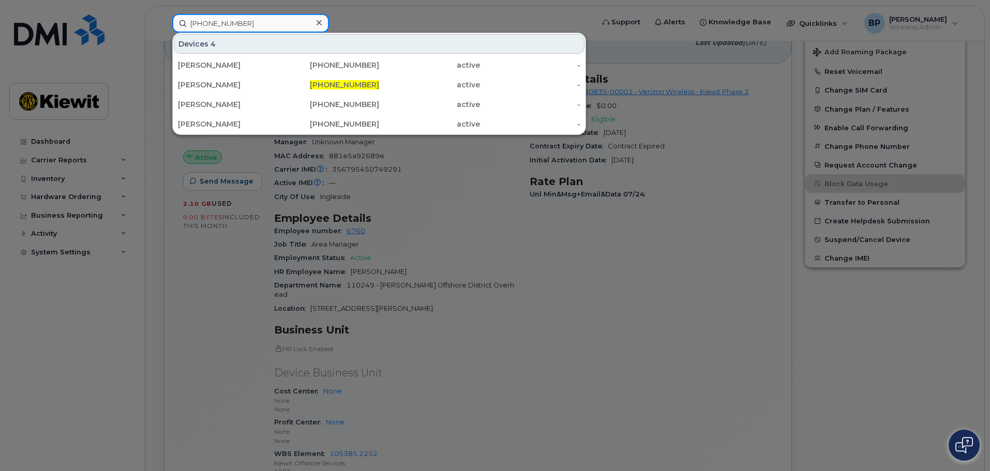
type input "720-384-3233"
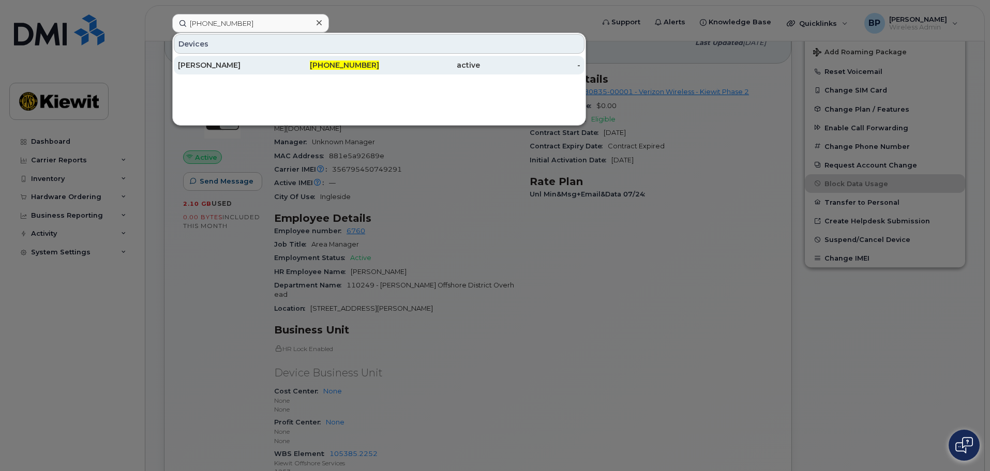
click at [199, 65] on div "[PERSON_NAME]" at bounding box center [228, 65] width 101 height 10
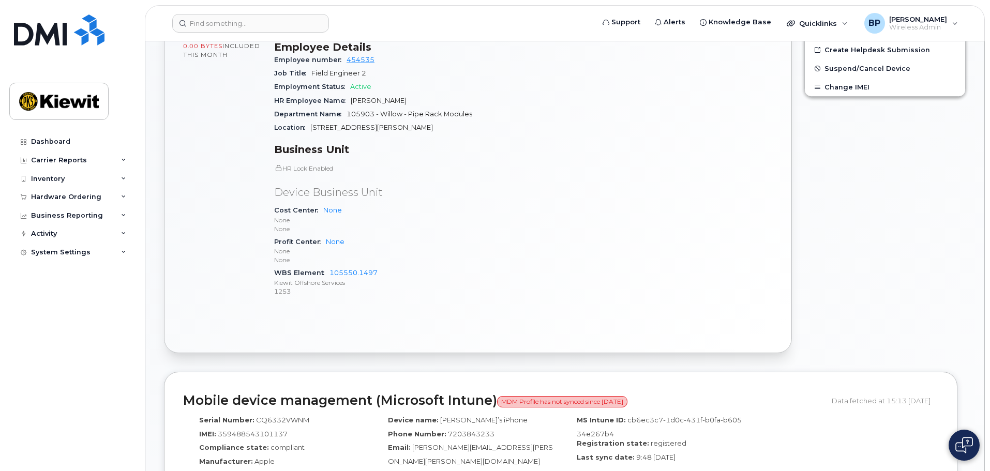
scroll to position [414, 0]
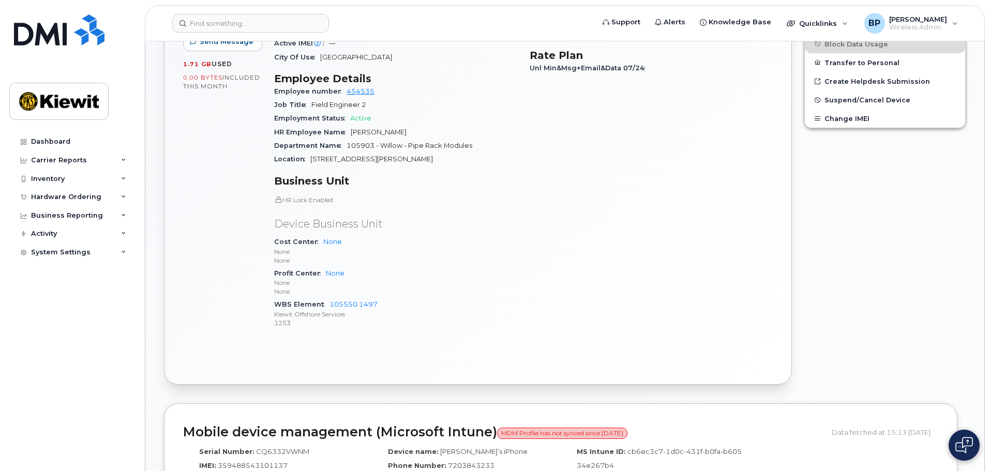
click at [201, 191] on div "Active Send Message 1.71 GB  used 0.00 Bytes  included this month" at bounding box center [222, 135] width 91 height 417
click at [241, 22] on input at bounding box center [250, 23] width 157 height 19
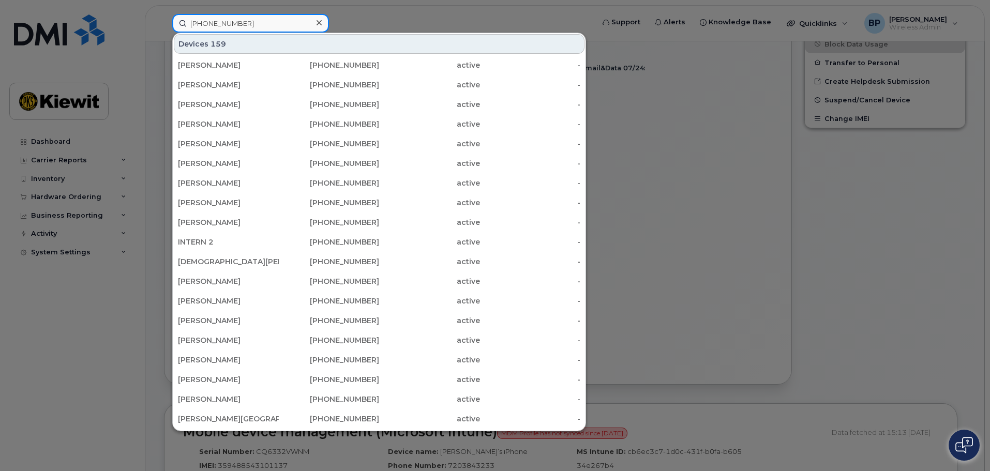
type input "361-828-1207"
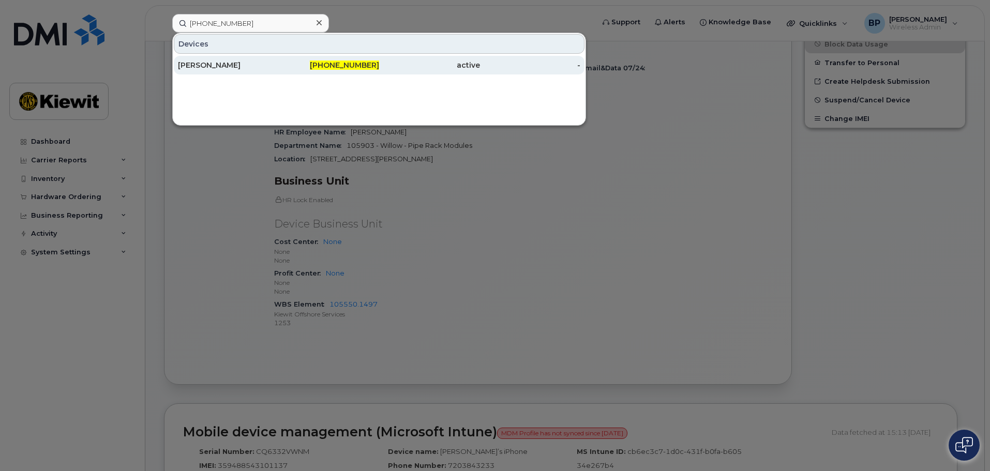
click at [216, 66] on div "[PERSON_NAME]" at bounding box center [228, 65] width 101 height 10
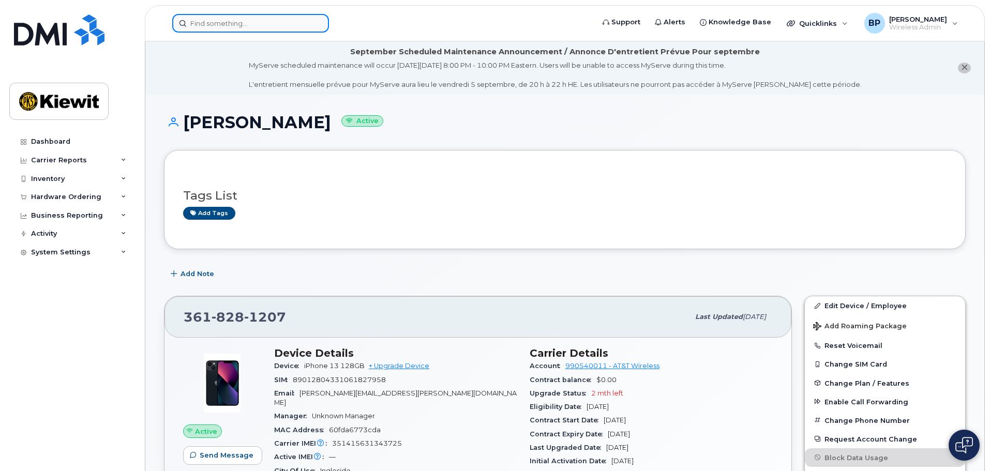
click at [248, 27] on input at bounding box center [250, 23] width 157 height 19
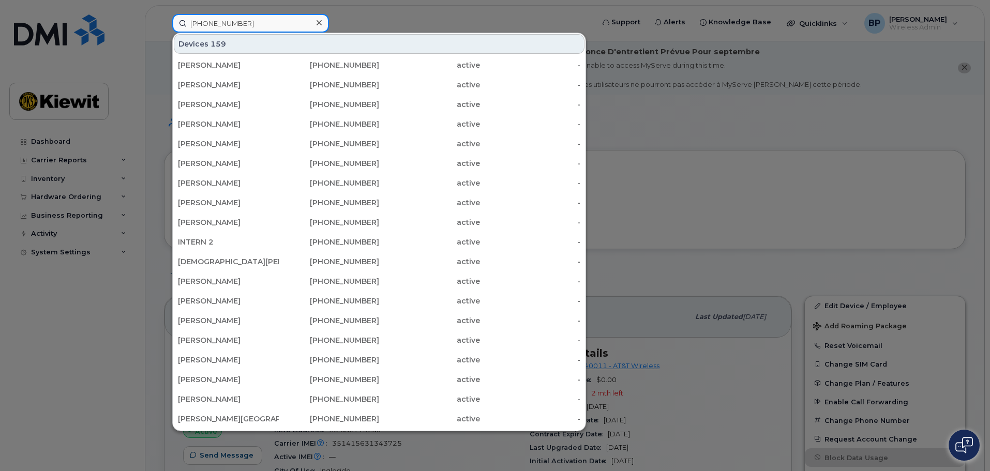
type input "361-828-9102"
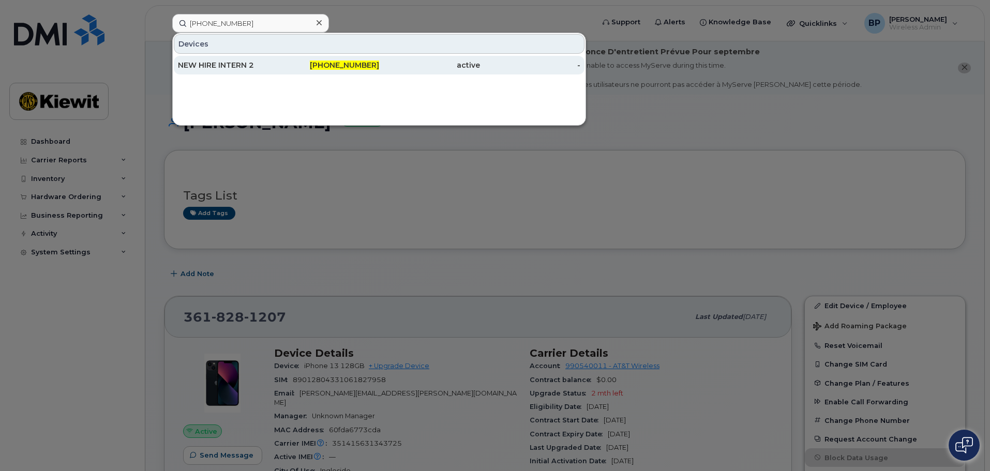
click at [239, 62] on div "NEW HIRE INTERN 2" at bounding box center [228, 65] width 101 height 10
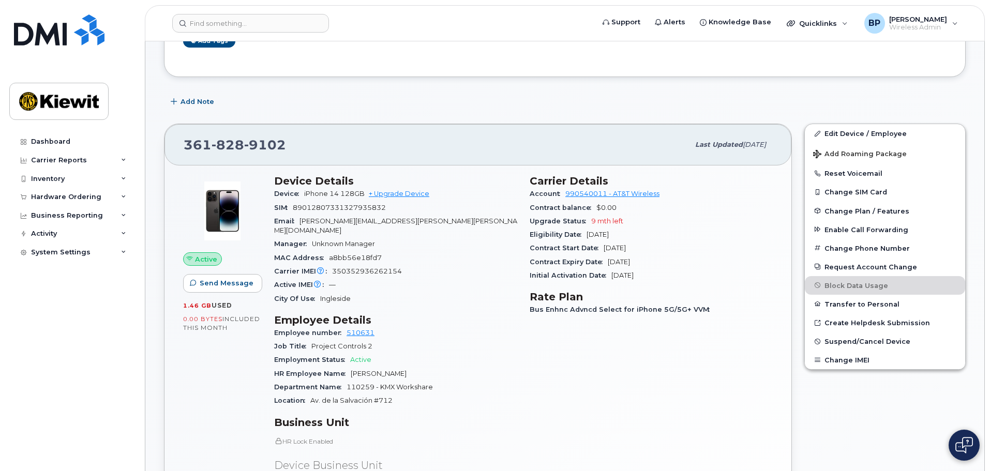
scroll to position [155, 0]
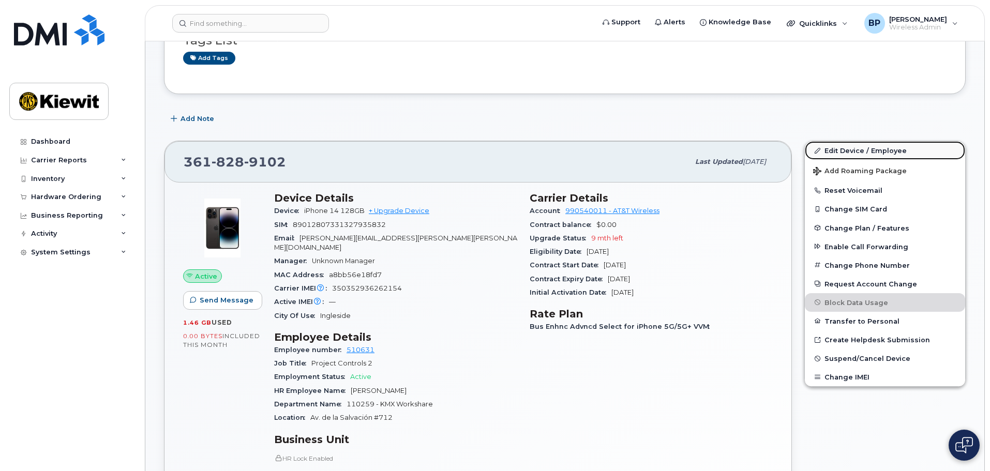
click at [843, 146] on link "Edit Device / Employee" at bounding box center [885, 150] width 160 height 19
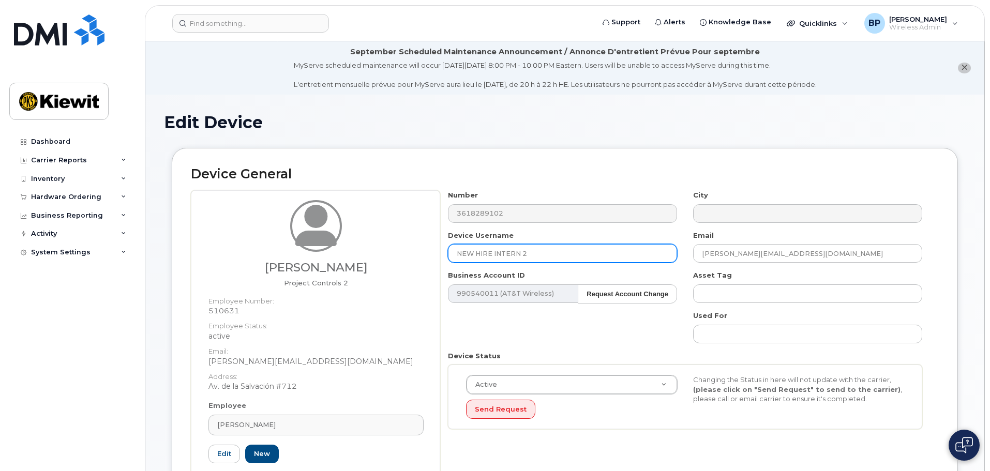
drag, startPoint x: 532, startPoint y: 256, endPoint x: 431, endPoint y: 256, distance: 101.9
click at [431, 256] on div "Ruben Alejandro De Loera Project Controls 2 Employee Number: 510631 Employee St…" at bounding box center [565, 346] width 748 height 313
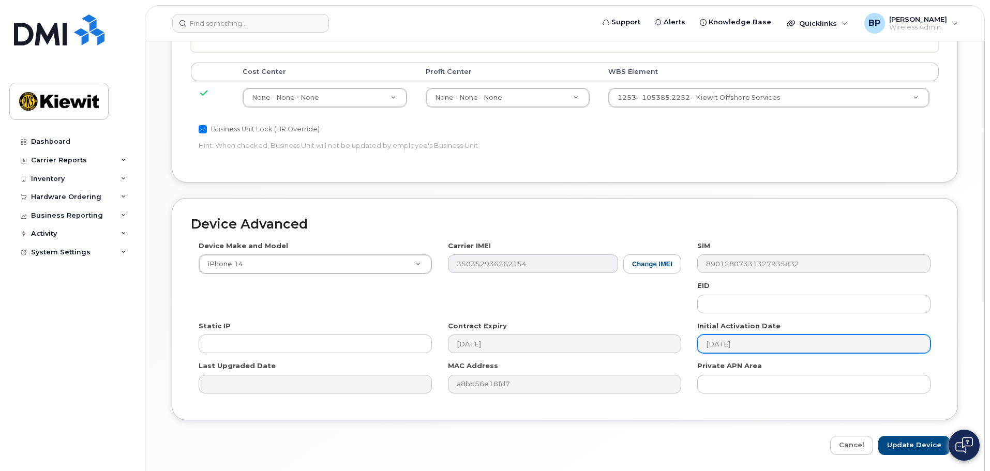
scroll to position [645, 0]
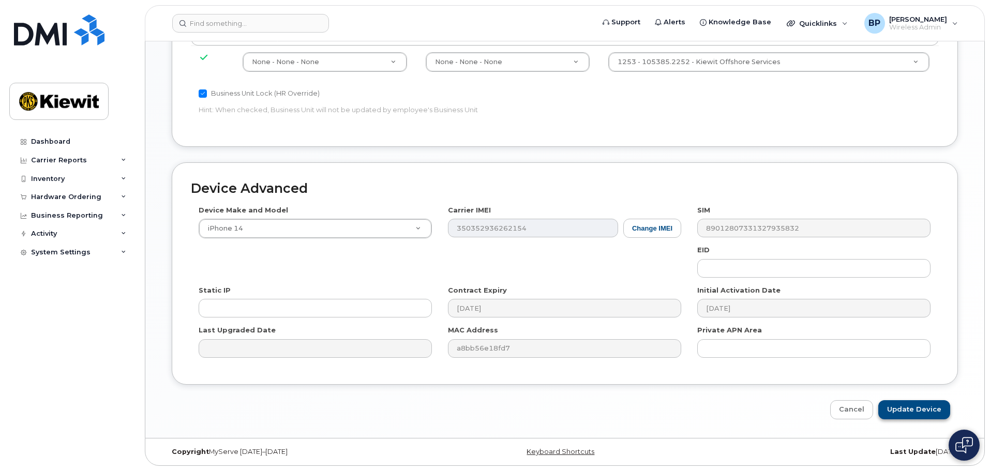
type input "Ruben Alejandro De Loera"
drag, startPoint x: 913, startPoint y: 406, endPoint x: 866, endPoint y: 407, distance: 47.1
click at [913, 406] on input "Update Device" at bounding box center [915, 409] width 72 height 19
type input "Saving..."
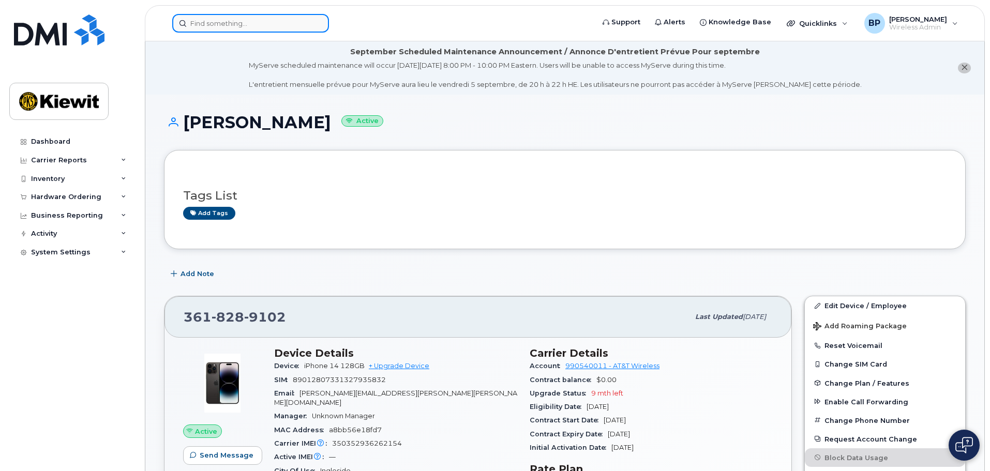
click at [231, 26] on input at bounding box center [250, 23] width 157 height 19
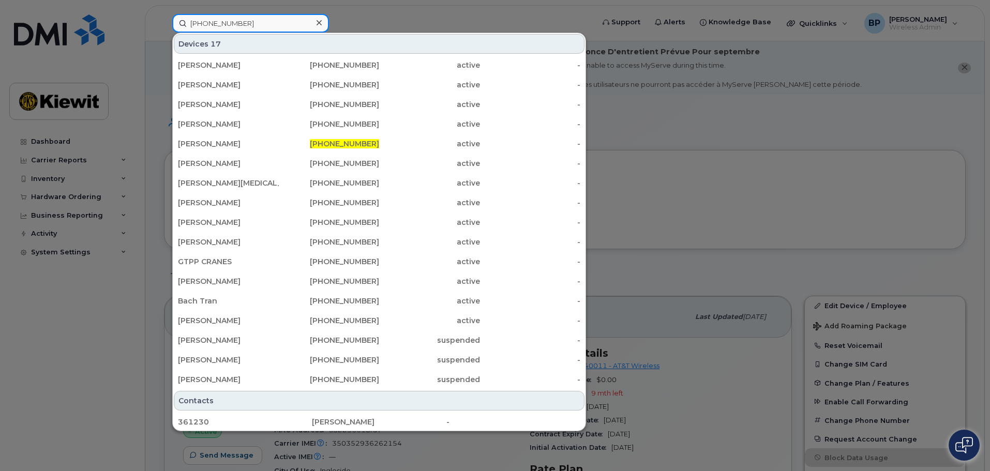
type input "361-230-3009"
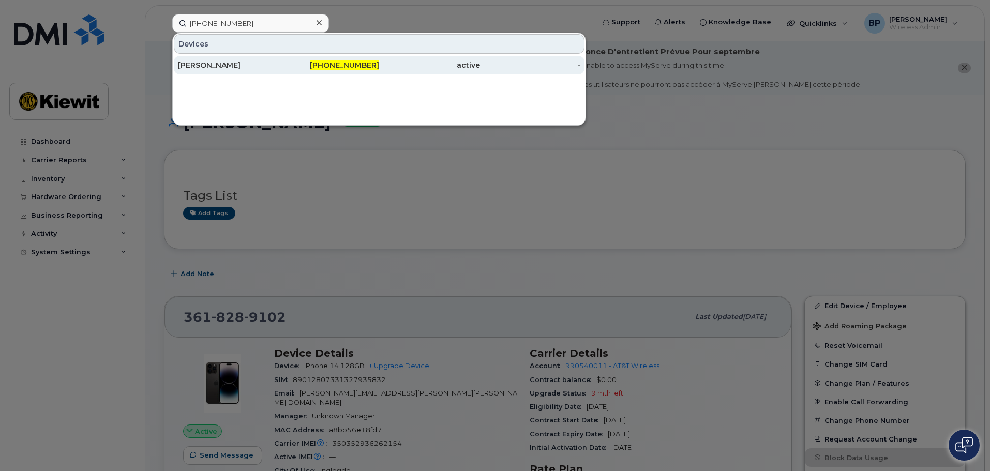
click at [235, 68] on div "[PERSON_NAME]" at bounding box center [228, 65] width 101 height 10
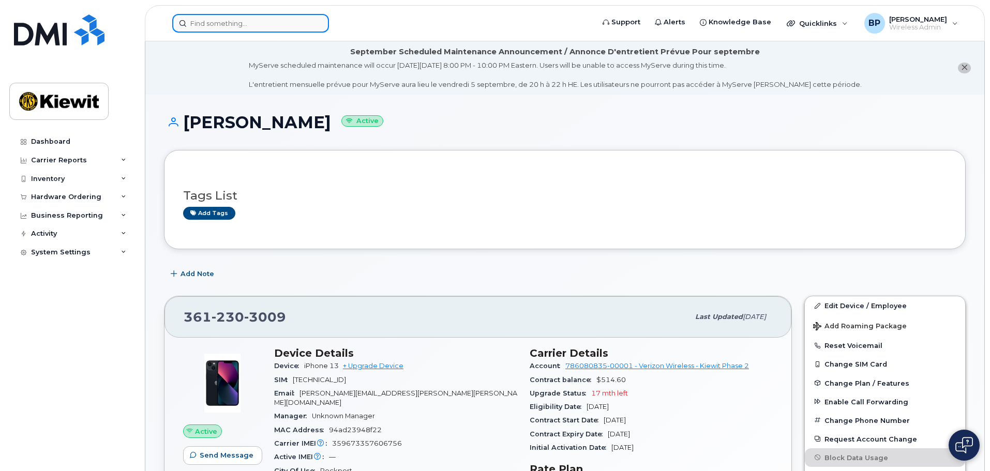
drag, startPoint x: 213, startPoint y: 23, endPoint x: 218, endPoint y: 24, distance: 5.4
click at [218, 24] on input at bounding box center [250, 23] width 157 height 19
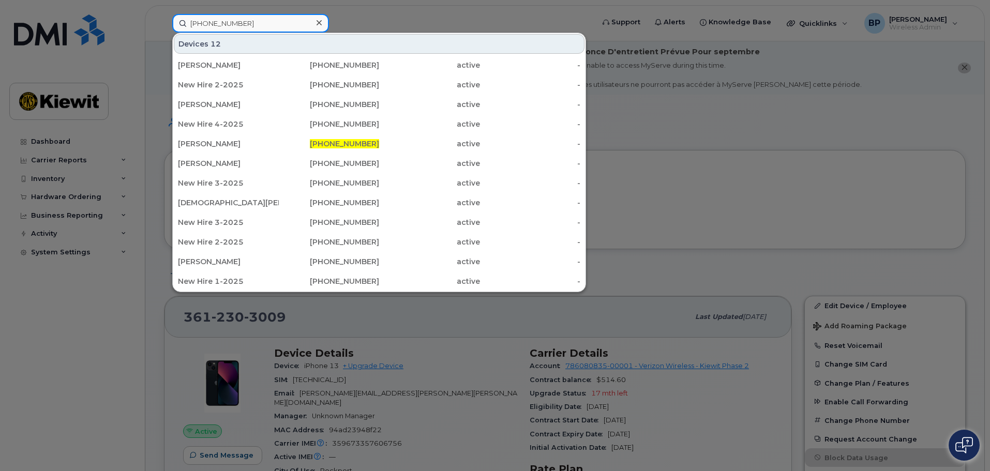
type input "361-828-9258"
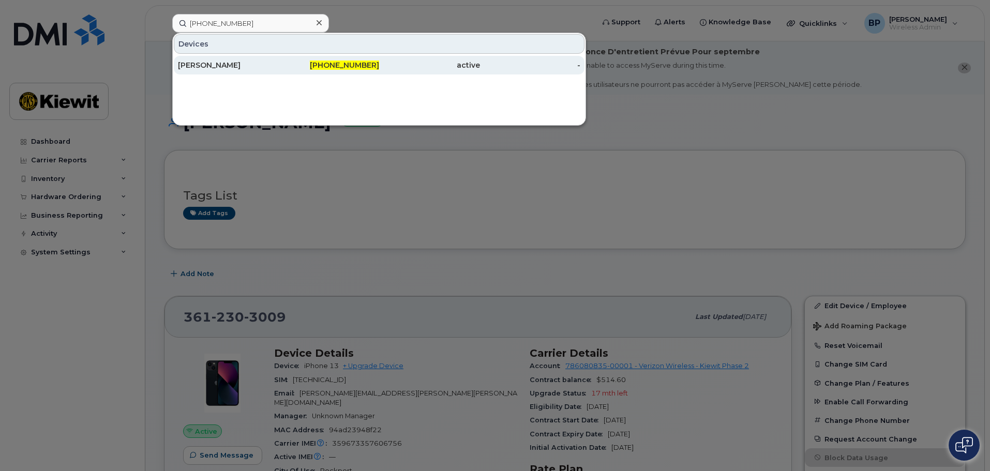
click at [222, 62] on div "JOSE MACIAS" at bounding box center [228, 65] width 101 height 10
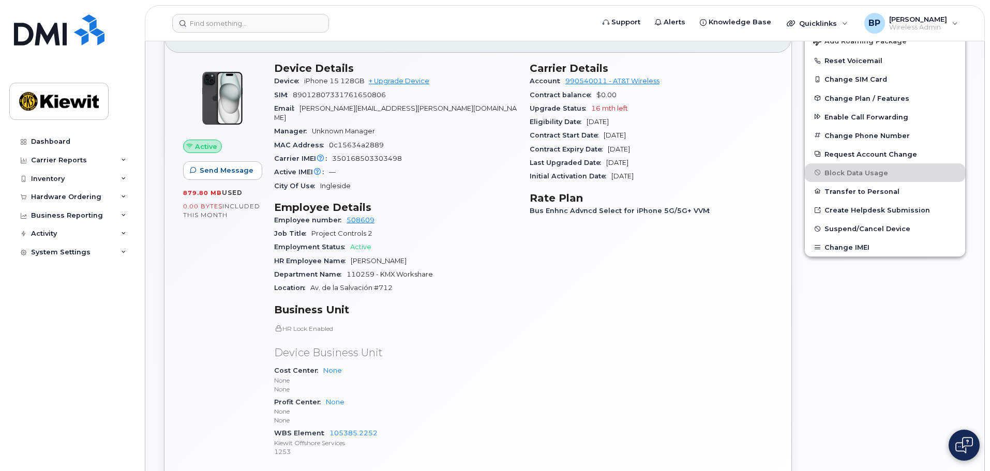
scroll to position [310, 0]
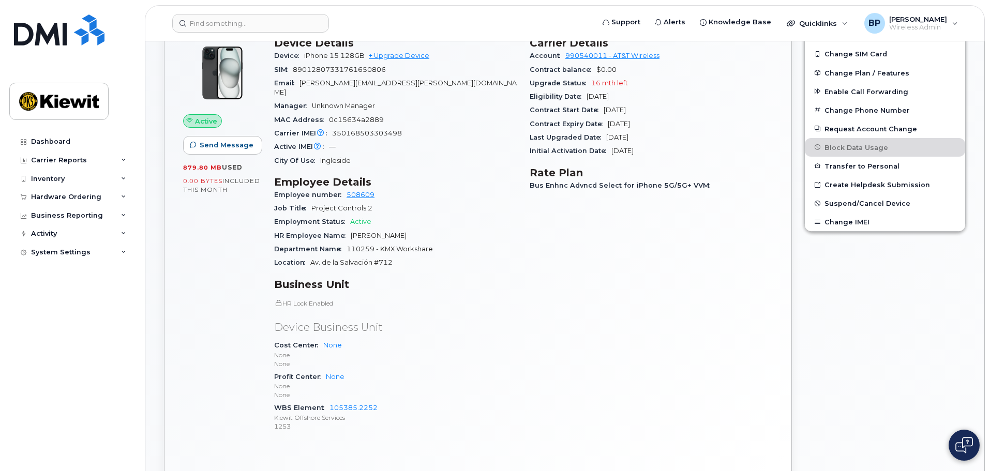
click at [221, 223] on div "Active Send Message 879.80 MB  used 0.00 Bytes  included this month" at bounding box center [222, 239] width 91 height 417
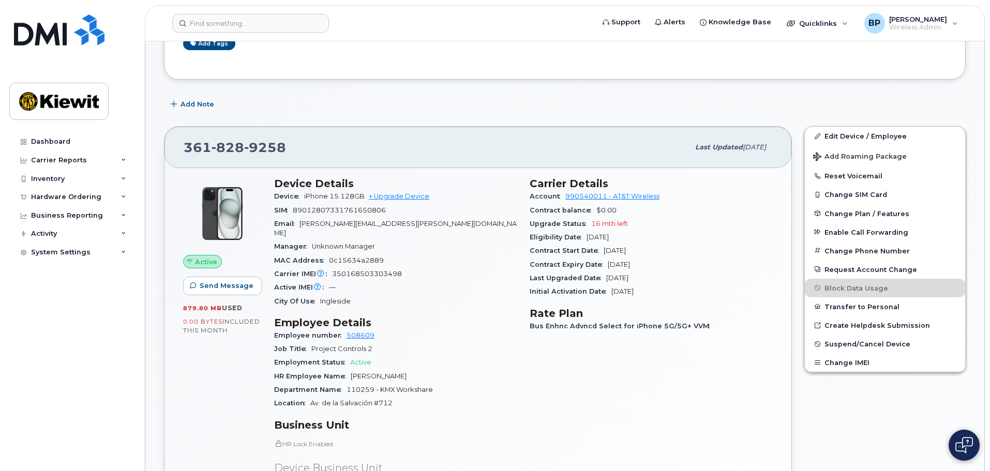
scroll to position [0, 0]
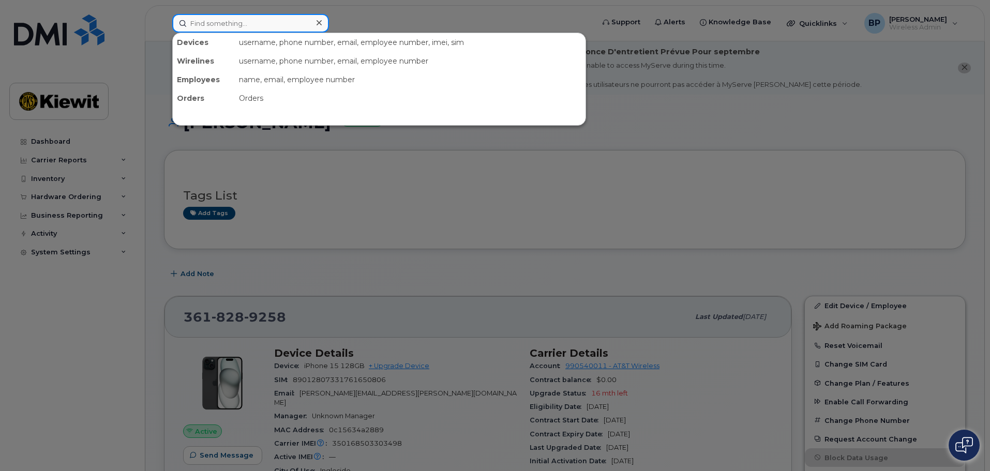
drag, startPoint x: 252, startPoint y: 25, endPoint x: 121, endPoint y: 13, distance: 131.5
click at [164, 14] on div "Devices username, phone number, email, employee number, imei, sim Wirelines use…" at bounding box center [380, 23] width 432 height 19
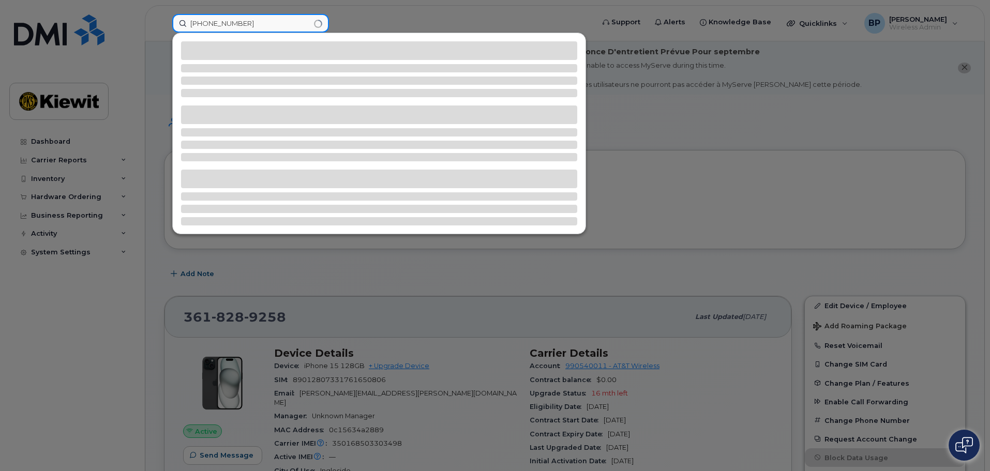
type input "[PHONE_NUMBER]"
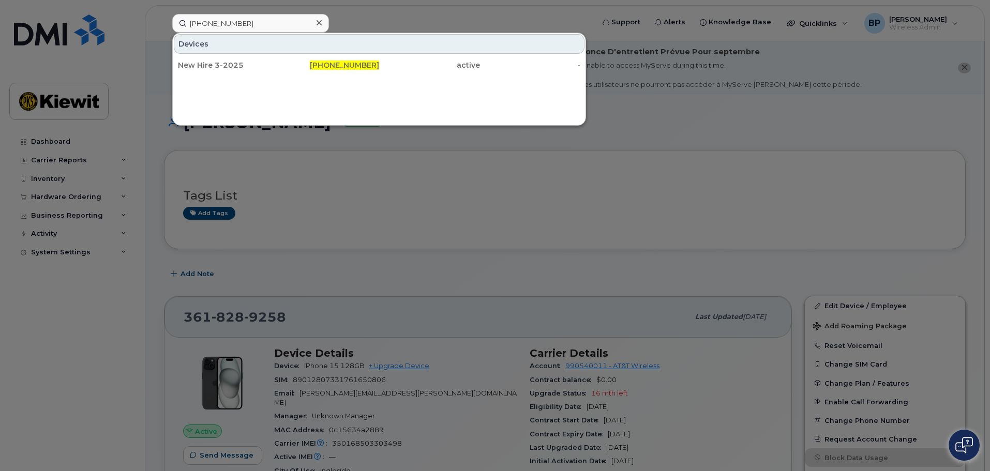
drag, startPoint x: 330, startPoint y: 65, endPoint x: 276, endPoint y: 116, distance: 73.6
click at [330, 65] on span "[PHONE_NUMBER]" at bounding box center [344, 65] width 69 height 9
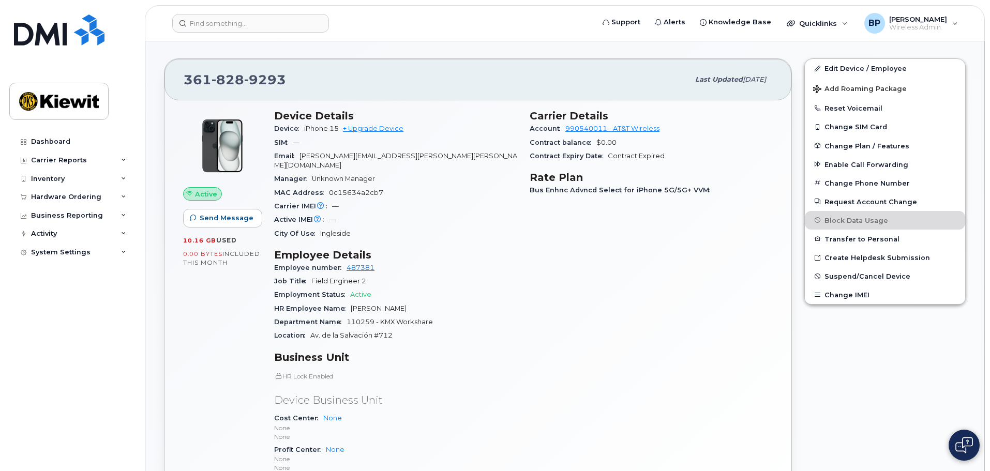
scroll to position [52, 0]
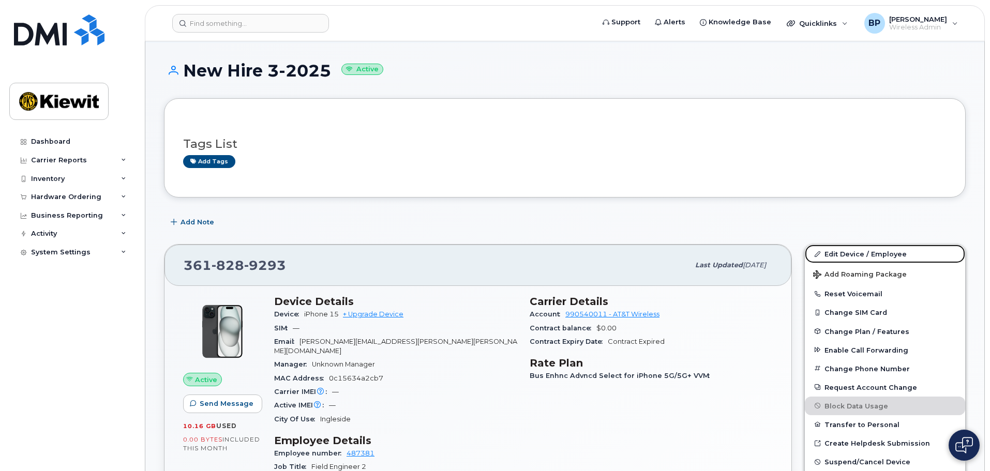
drag, startPoint x: 844, startPoint y: 254, endPoint x: 803, endPoint y: 266, distance: 43.6
click at [844, 254] on link "Edit Device / Employee" at bounding box center [885, 254] width 160 height 19
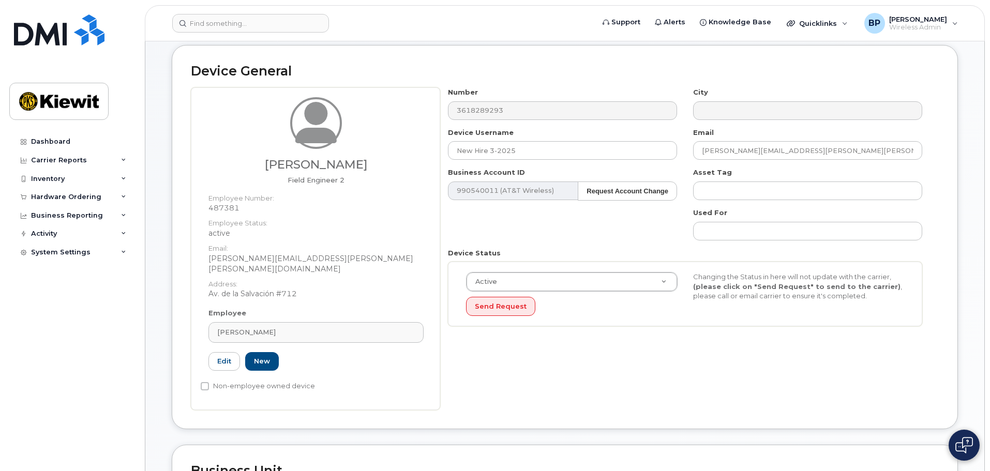
scroll to position [103, 0]
drag, startPoint x: 516, startPoint y: 149, endPoint x: 383, endPoint y: 129, distance: 134.9
click at [383, 129] on div "Brandon Olvera Field Engineer 2 Employee Number: 487381 Employee Status: active…" at bounding box center [565, 248] width 748 height 323
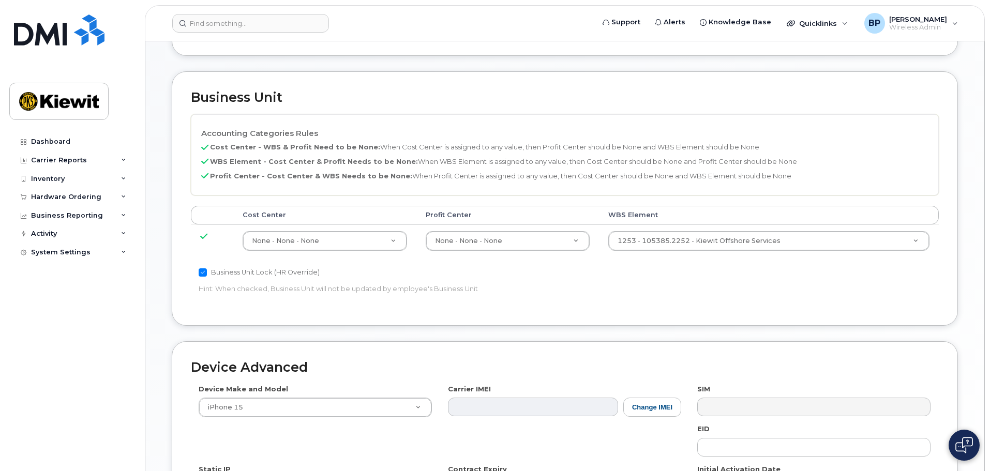
scroll to position [645, 0]
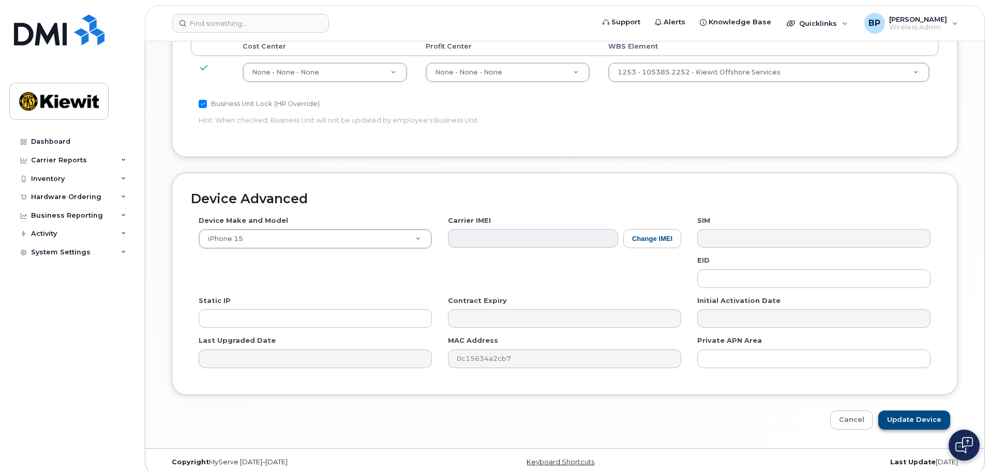
type input "Brandon Olvera"
click at [900, 411] on input "Update Device" at bounding box center [915, 420] width 72 height 19
type input "Saving..."
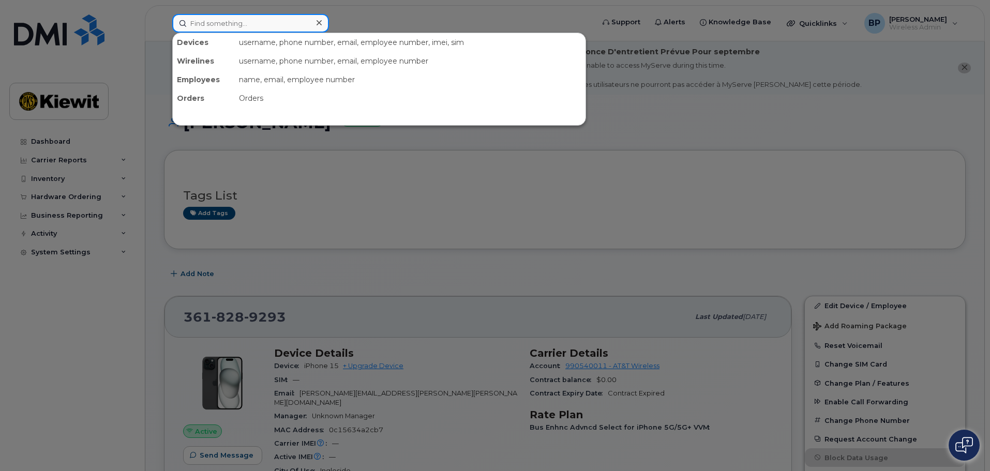
click at [249, 24] on input at bounding box center [250, 23] width 157 height 19
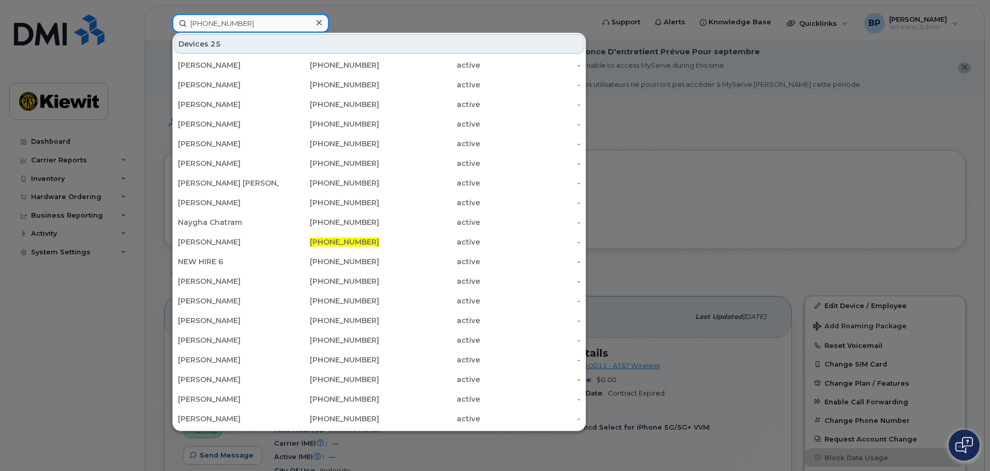
type input "361-746-3862"
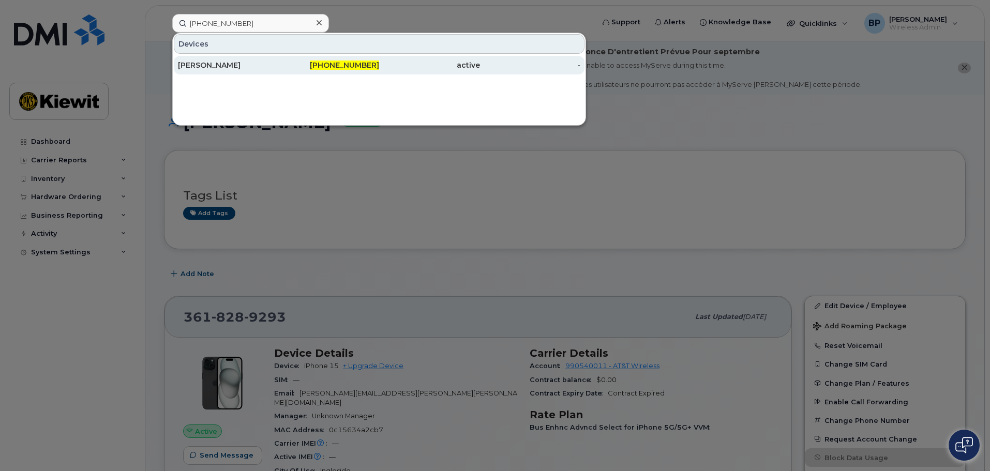
click at [234, 69] on div "Francisco Villasana" at bounding box center [228, 65] width 101 height 10
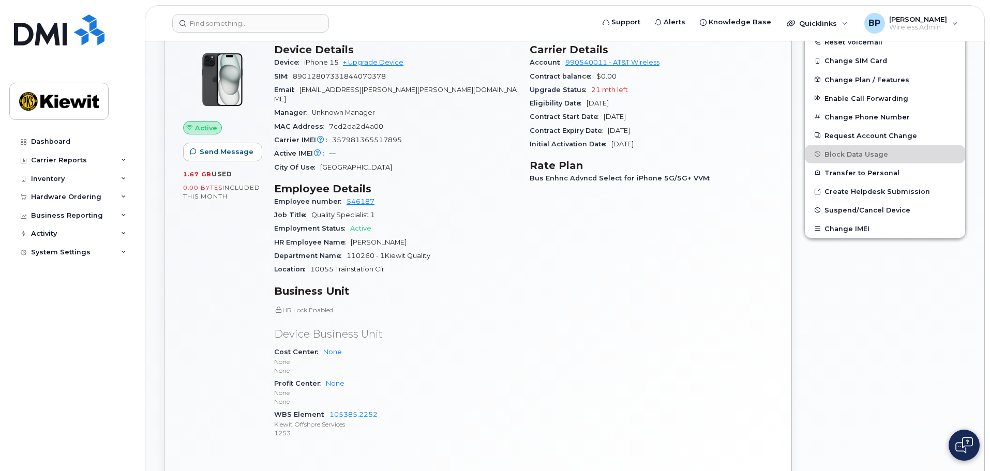
scroll to position [310, 0]
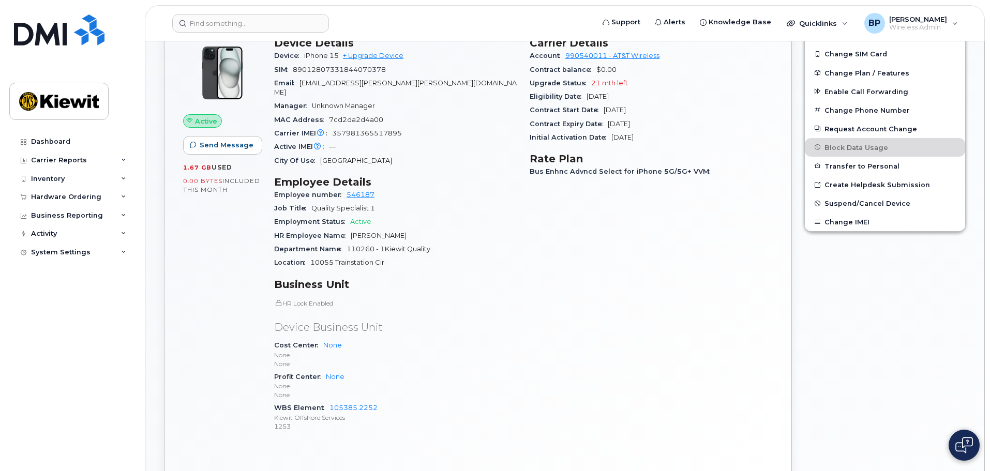
click at [440, 188] on div "Employee number 546187" at bounding box center [395, 194] width 243 height 13
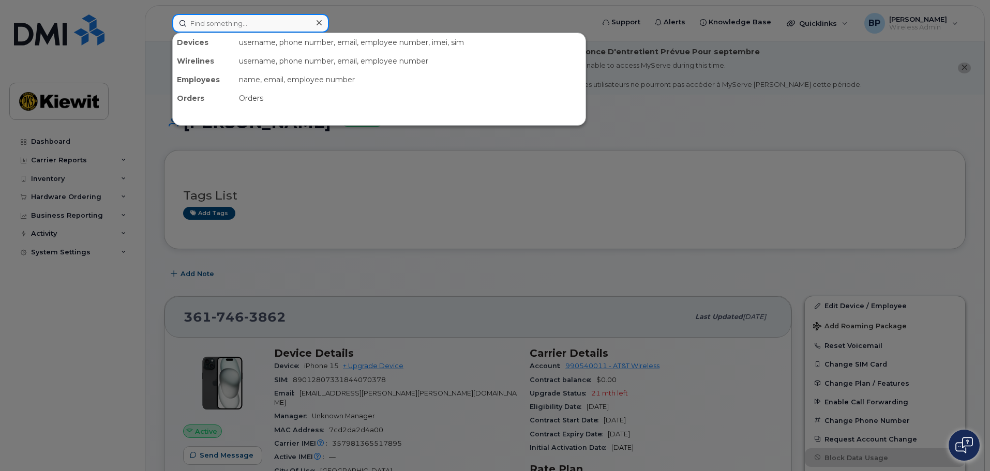
click at [247, 23] on input at bounding box center [250, 23] width 157 height 19
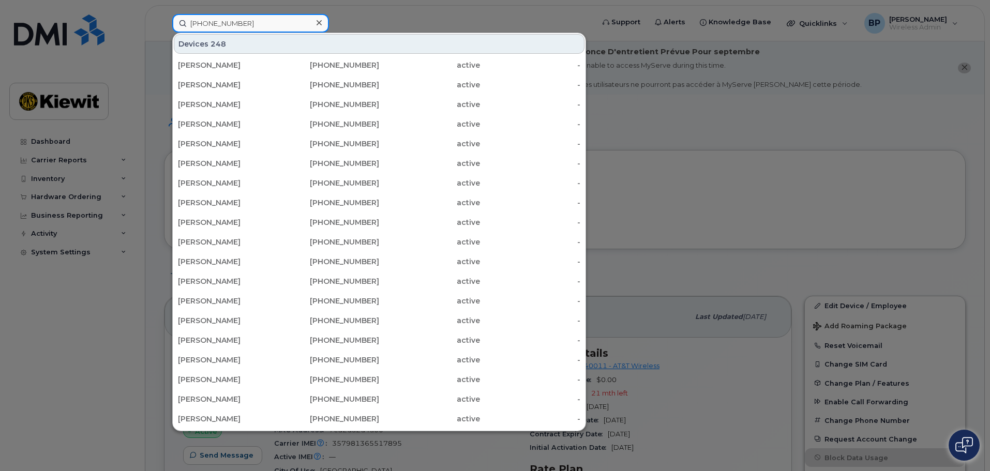
type input "[PHONE_NUMBER]"
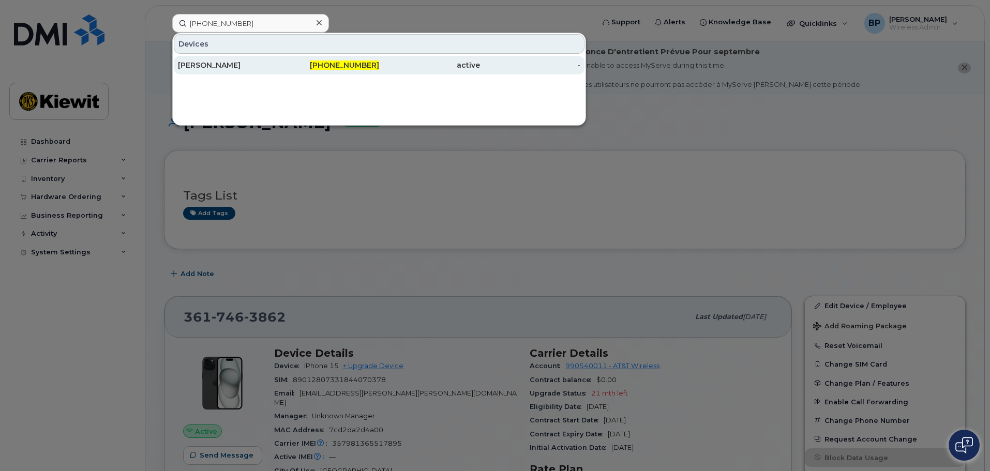
click at [204, 67] on div "[PERSON_NAME]" at bounding box center [228, 65] width 101 height 10
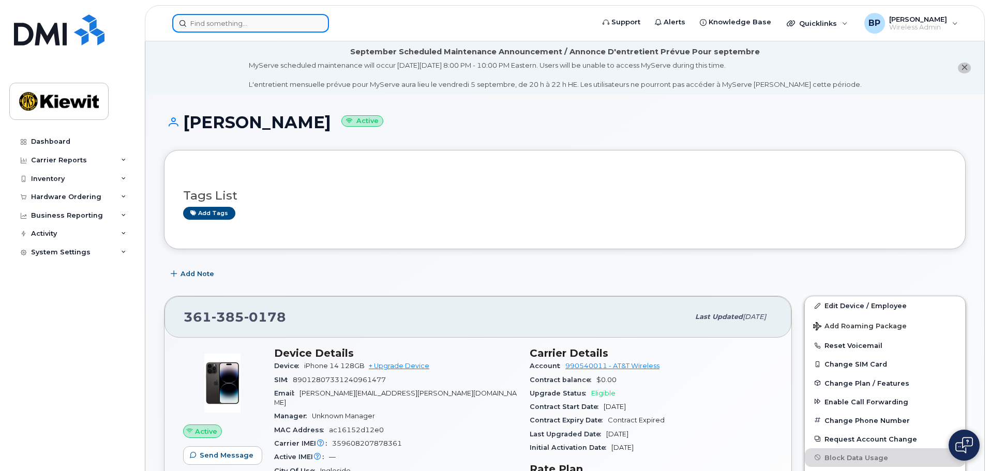
click at [221, 22] on input at bounding box center [250, 23] width 157 height 19
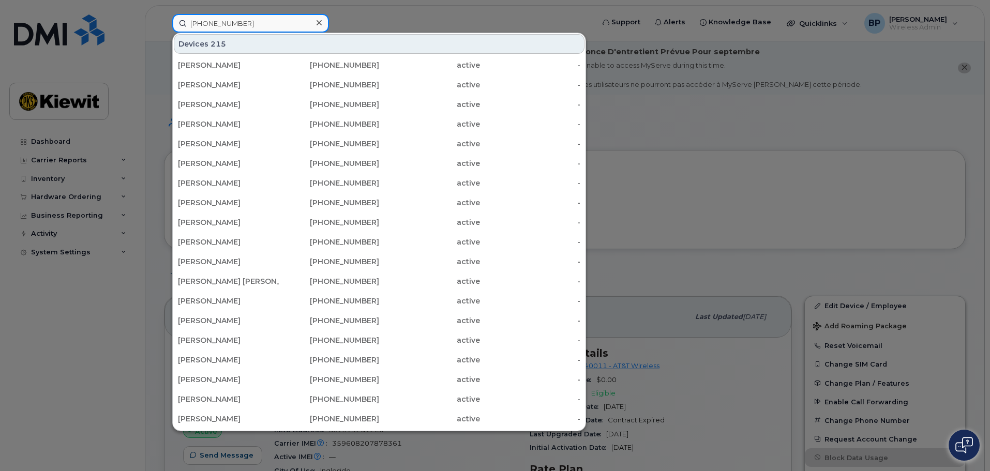
type input "[PHONE_NUMBER]"
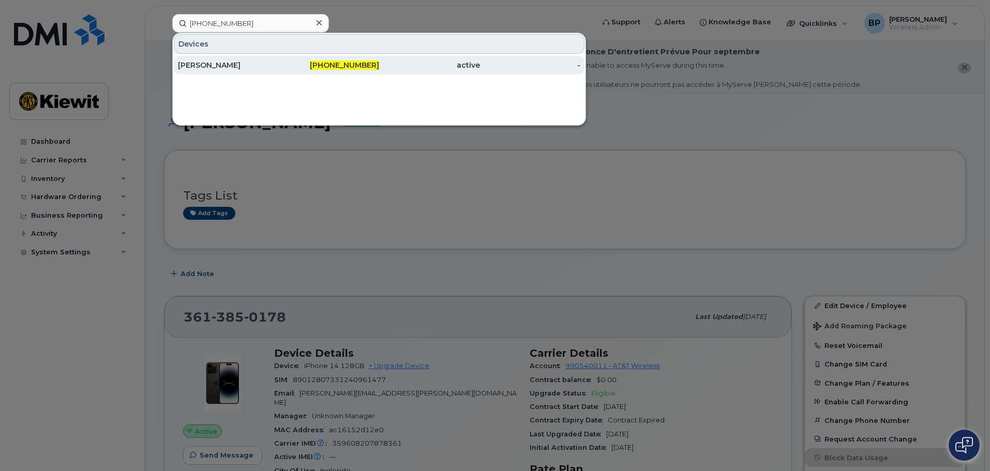
click at [221, 66] on div "[PERSON_NAME]" at bounding box center [228, 65] width 101 height 10
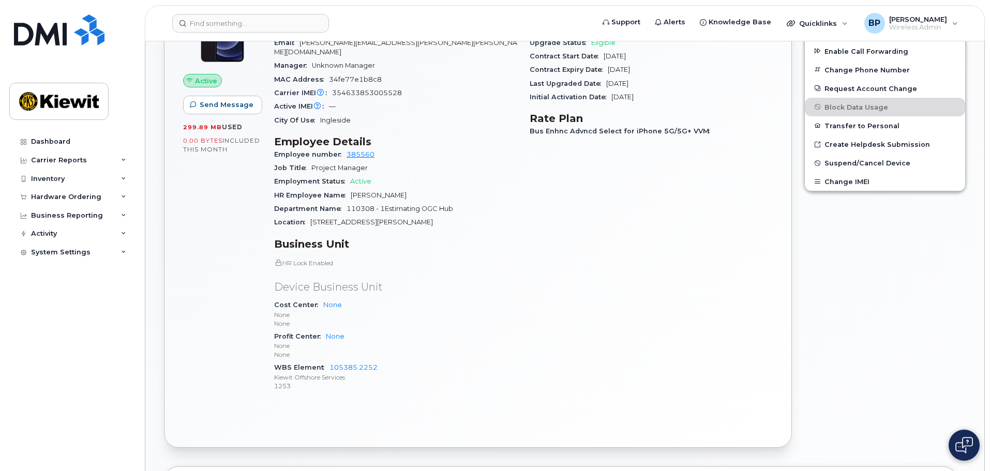
scroll to position [362, 0]
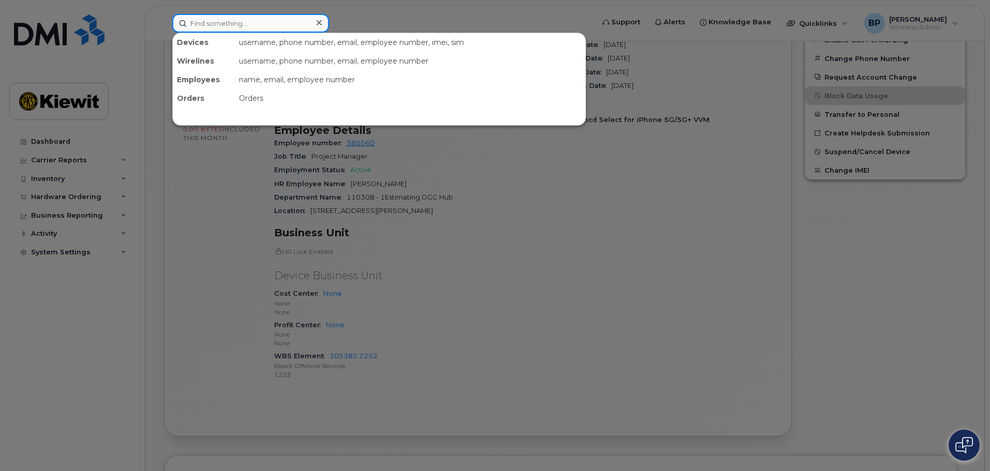
click at [260, 20] on input at bounding box center [250, 23] width 157 height 19
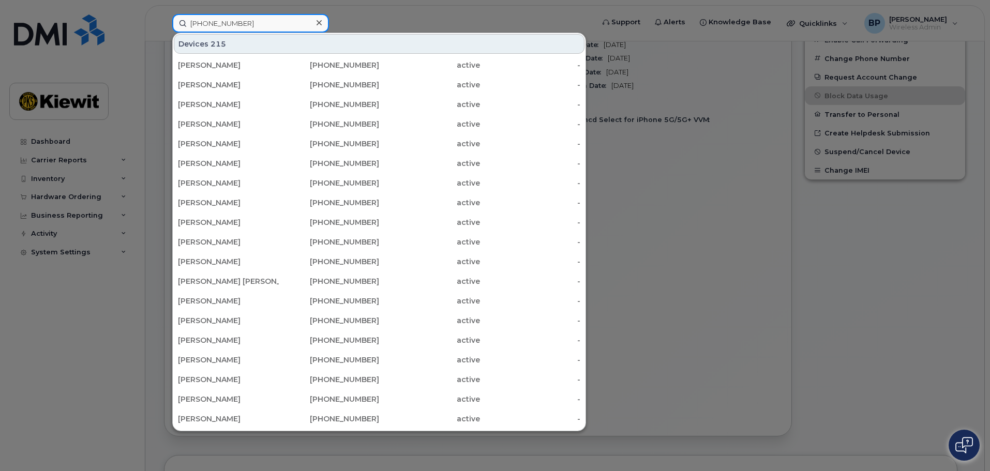
type input "361-238-3473"
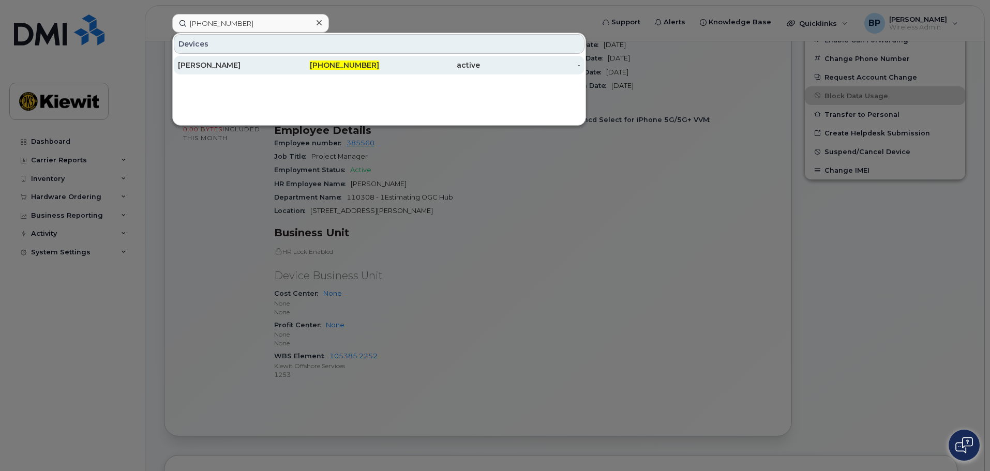
click at [195, 68] on div "[PERSON_NAME]" at bounding box center [228, 65] width 101 height 10
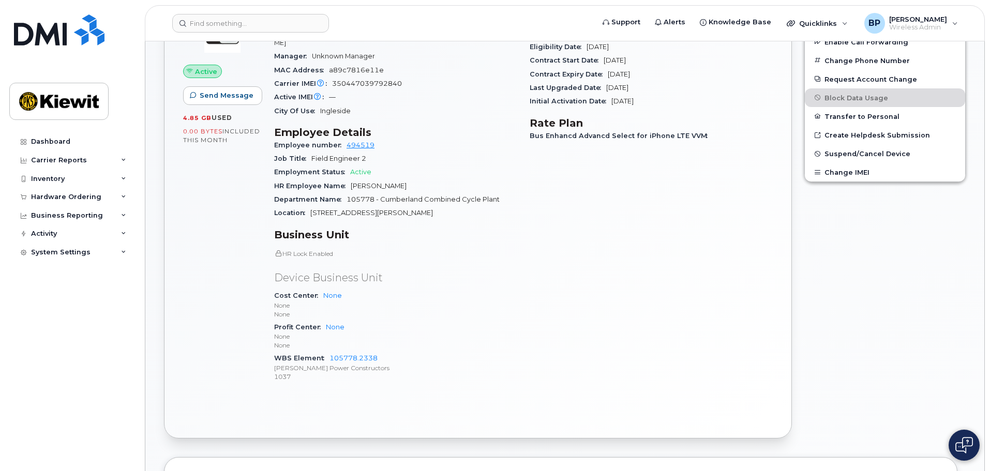
scroll to position [362, 0]
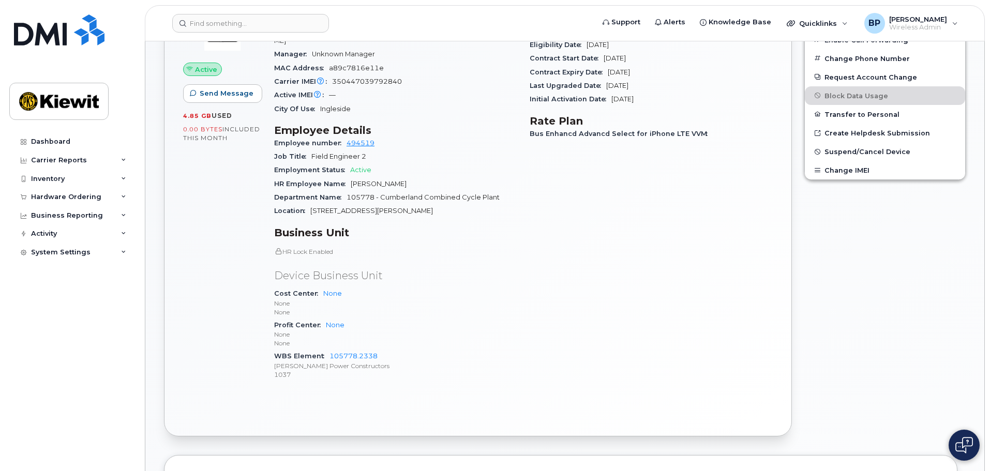
click at [481, 339] on p "None" at bounding box center [395, 343] width 243 height 9
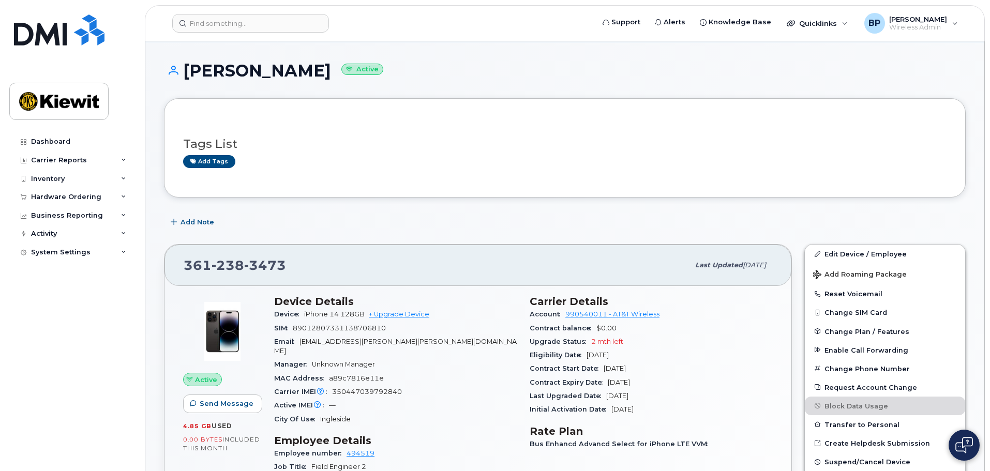
scroll to position [103, 0]
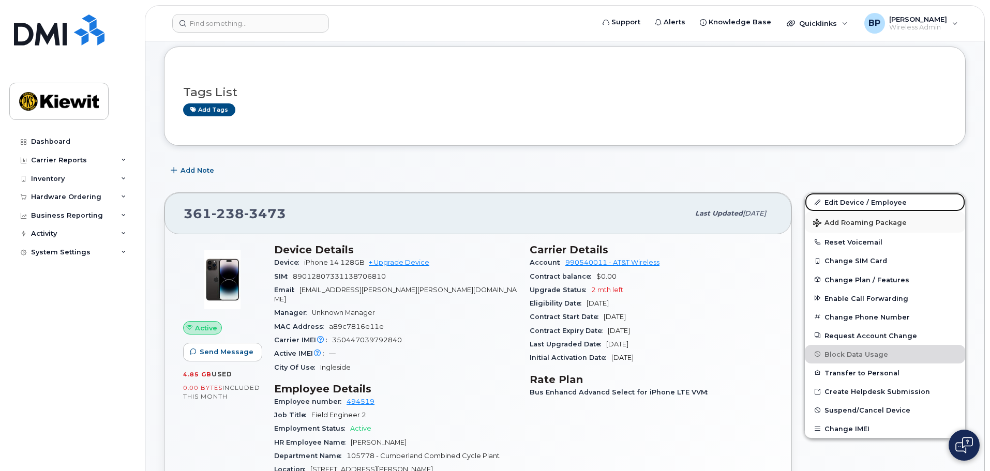
drag, startPoint x: 847, startPoint y: 203, endPoint x: 850, endPoint y: 212, distance: 9.3
click at [847, 203] on link "Edit Device / Employee" at bounding box center [885, 202] width 160 height 19
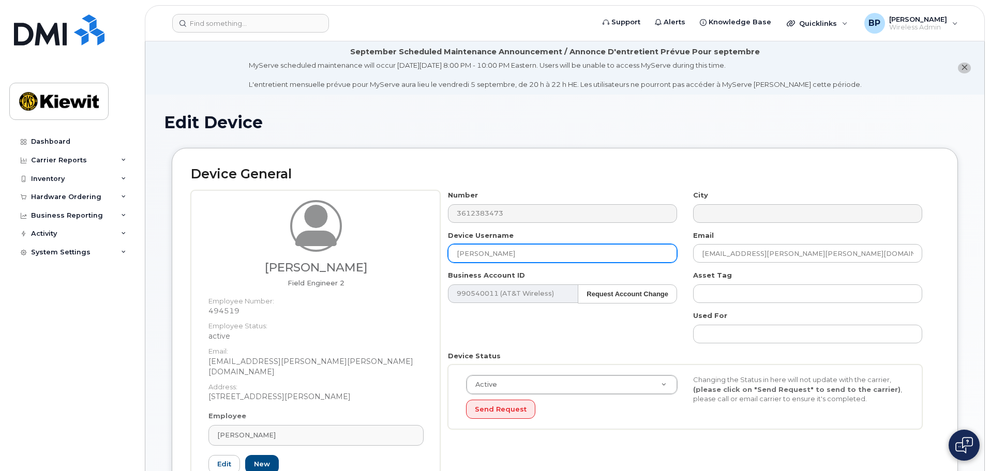
drag, startPoint x: 521, startPoint y: 251, endPoint x: 402, endPoint y: 244, distance: 119.7
click at [403, 245] on div "Jose Tovar Field Engineer 2 Employee Number: 494519 Employee Status: active Ema…" at bounding box center [565, 351] width 748 height 323
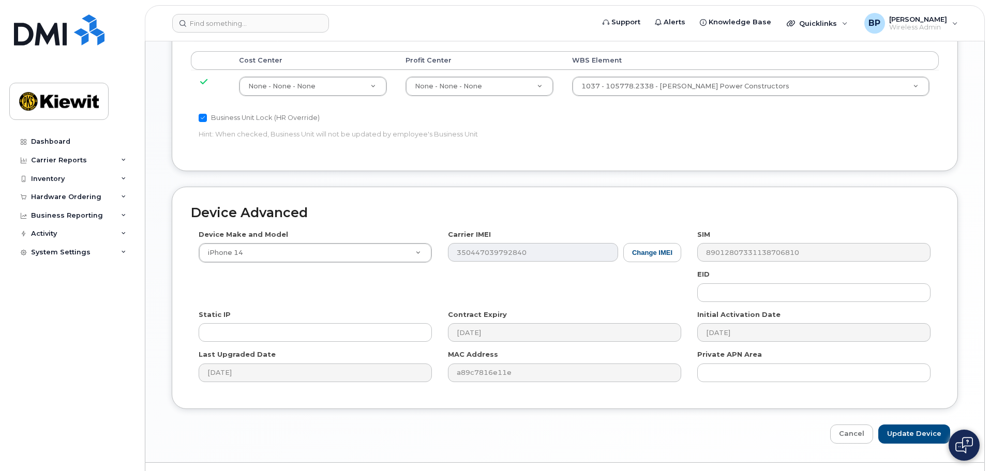
scroll to position [645, 0]
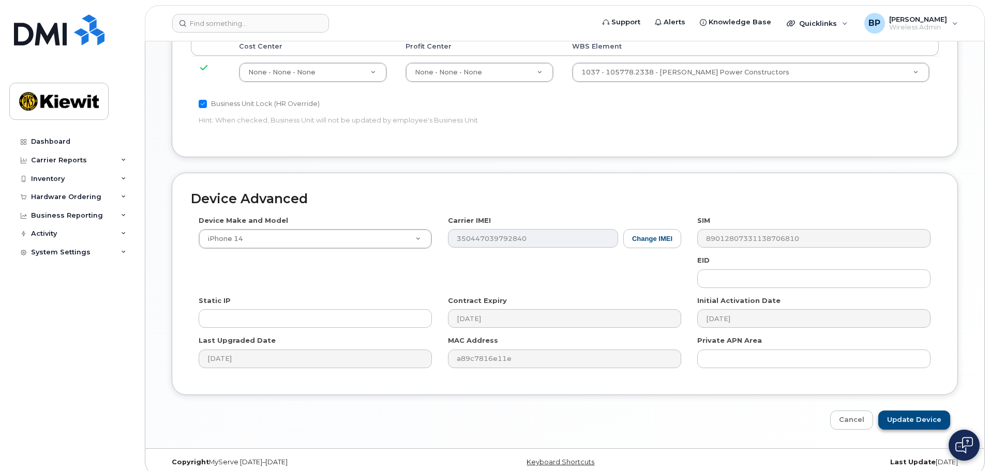
type input "[PERSON_NAME]"
click at [906, 411] on input "Update Device" at bounding box center [915, 420] width 72 height 19
type input "Saving..."
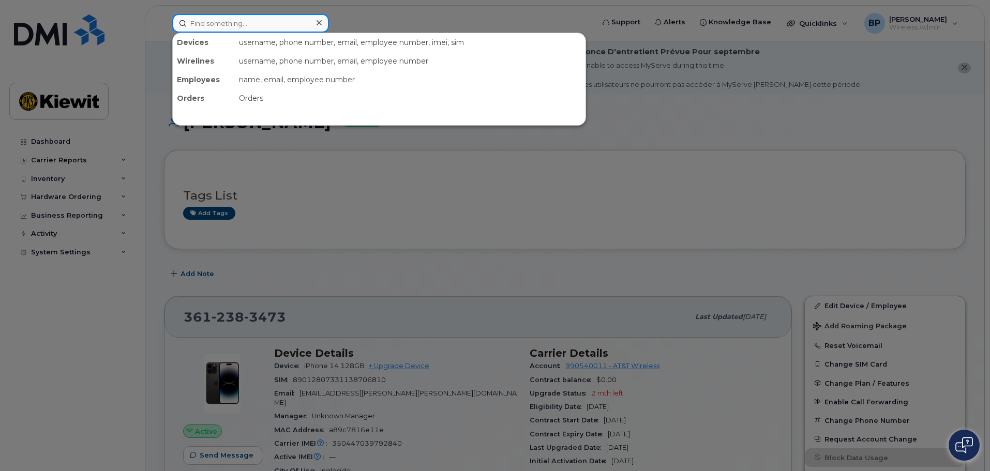
click at [258, 24] on input at bounding box center [250, 23] width 157 height 19
click at [256, 24] on input at bounding box center [250, 23] width 157 height 19
click at [242, 22] on input at bounding box center [250, 23] width 157 height 19
click at [206, 20] on input at bounding box center [250, 23] width 157 height 19
click at [235, 23] on input at bounding box center [250, 23] width 157 height 19
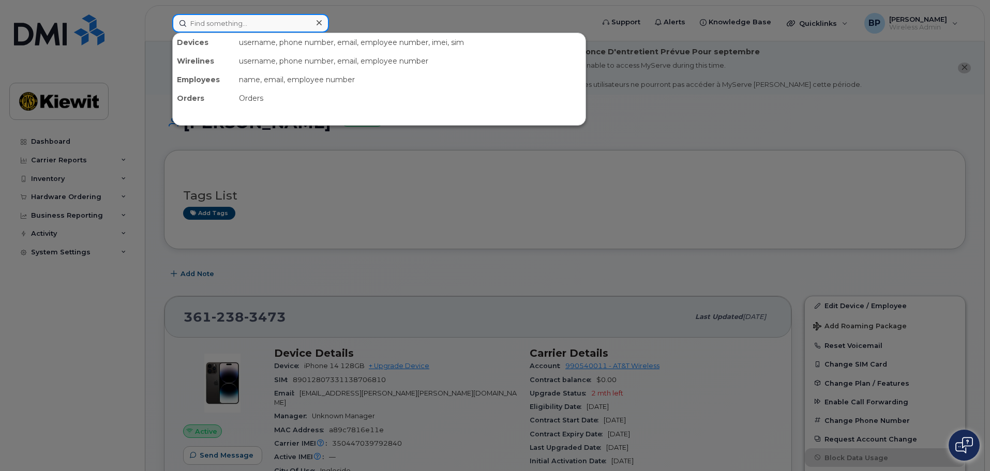
click at [211, 23] on input at bounding box center [250, 23] width 157 height 19
